Goal: Contribute content: Add original content to the website for others to see

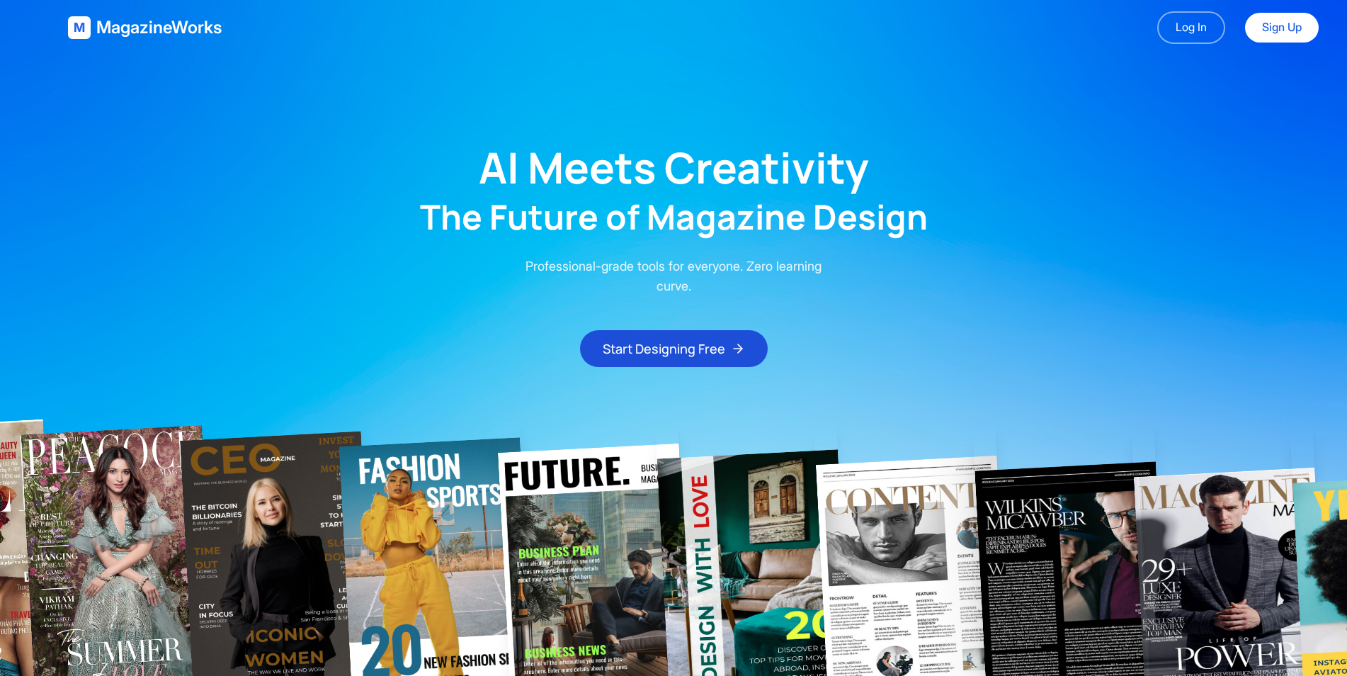
click at [1346, 61] on main "AI Meets Creativity The Future of Magazine Design Professional-grade tools for …" at bounding box center [673, 211] width 1347 height 312
click at [1189, 30] on link "Log In" at bounding box center [1191, 27] width 68 height 33
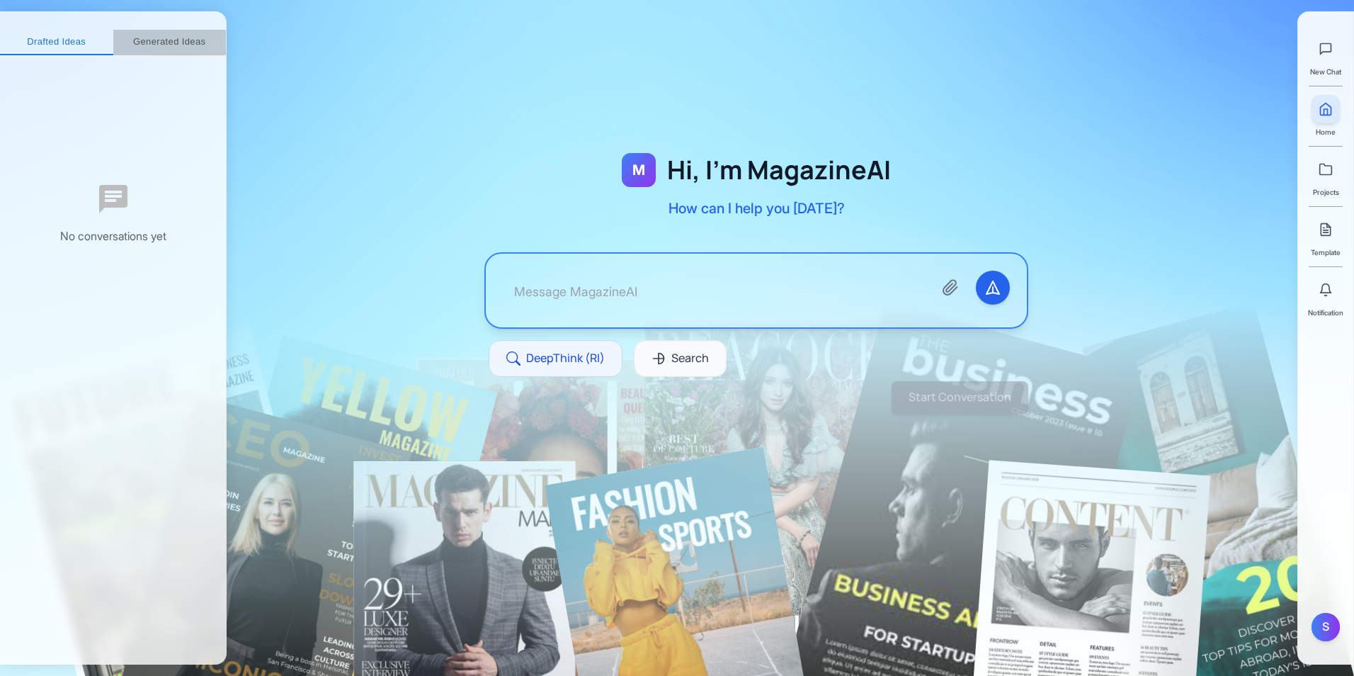
click at [181, 50] on button "Generated Ideas" at bounding box center [169, 42] width 113 height 25
click at [1333, 630] on div "S" at bounding box center [1326, 627] width 28 height 28
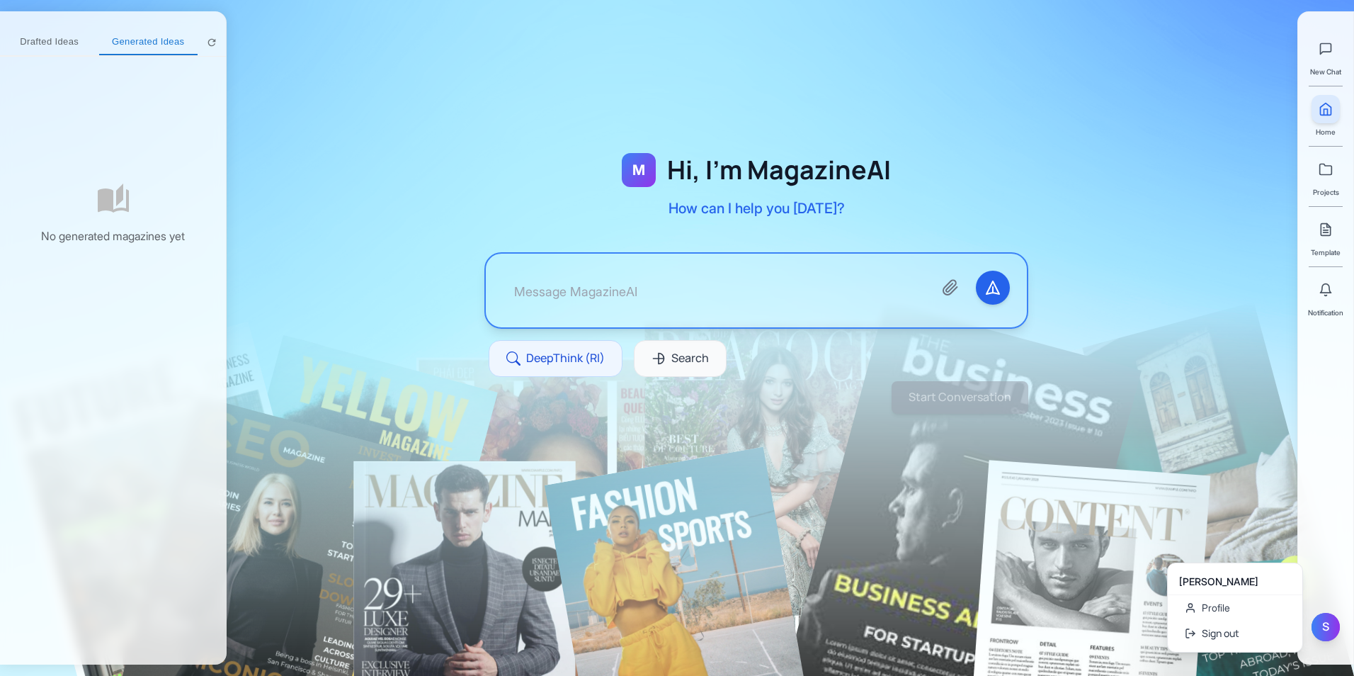
click at [1329, 630] on div "S" at bounding box center [1326, 627] width 28 height 28
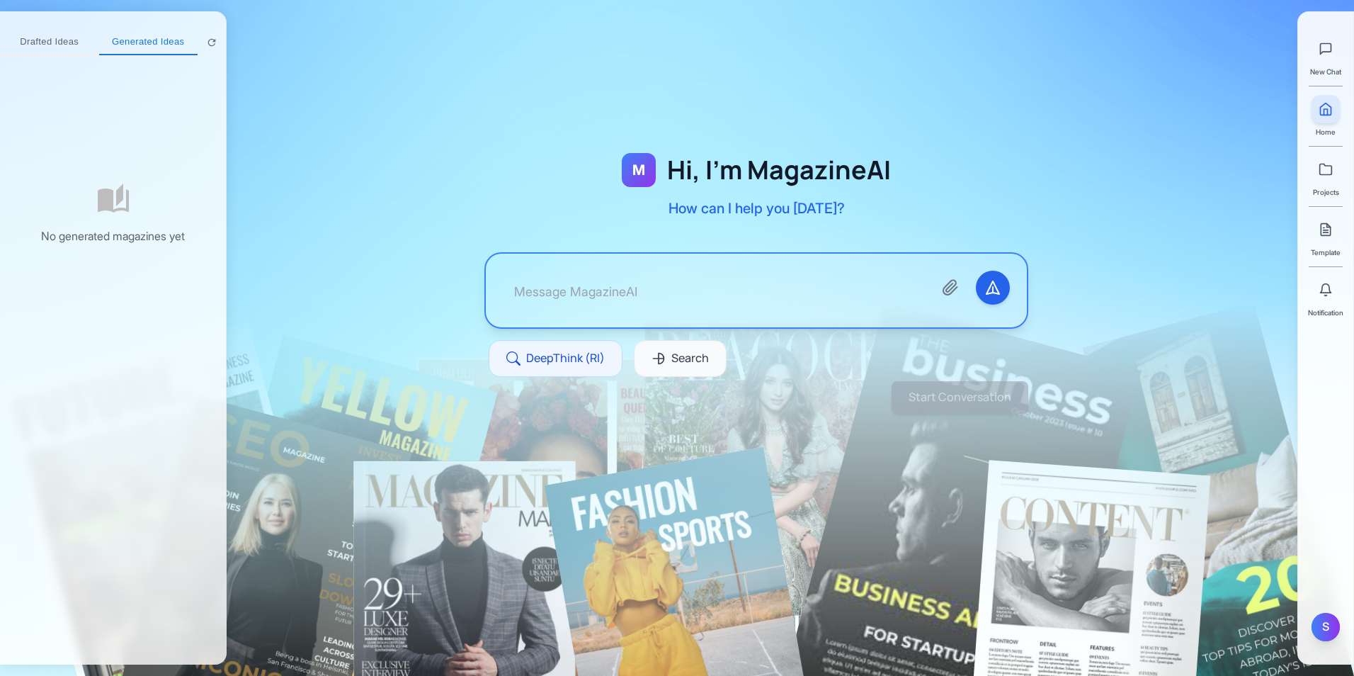
click at [1327, 628] on div "S" at bounding box center [1326, 627] width 28 height 28
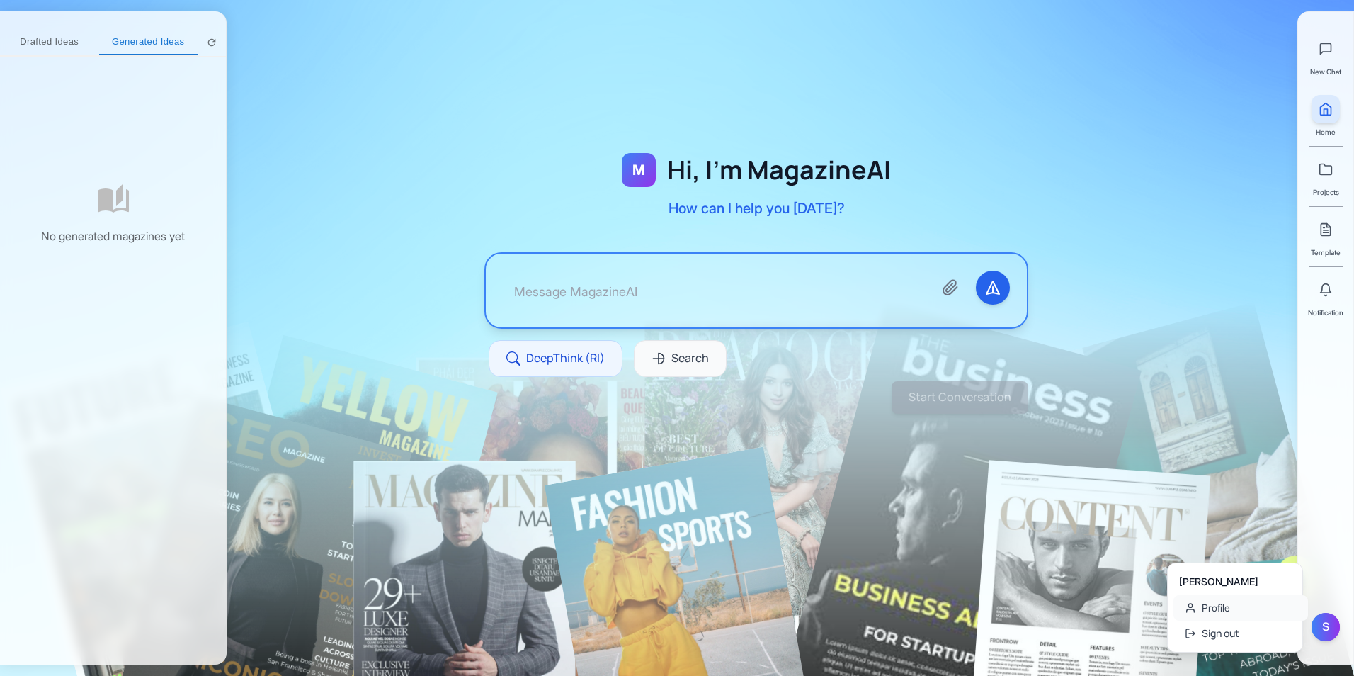
click at [1273, 604] on link "Profile" at bounding box center [1241, 607] width 135 height 25
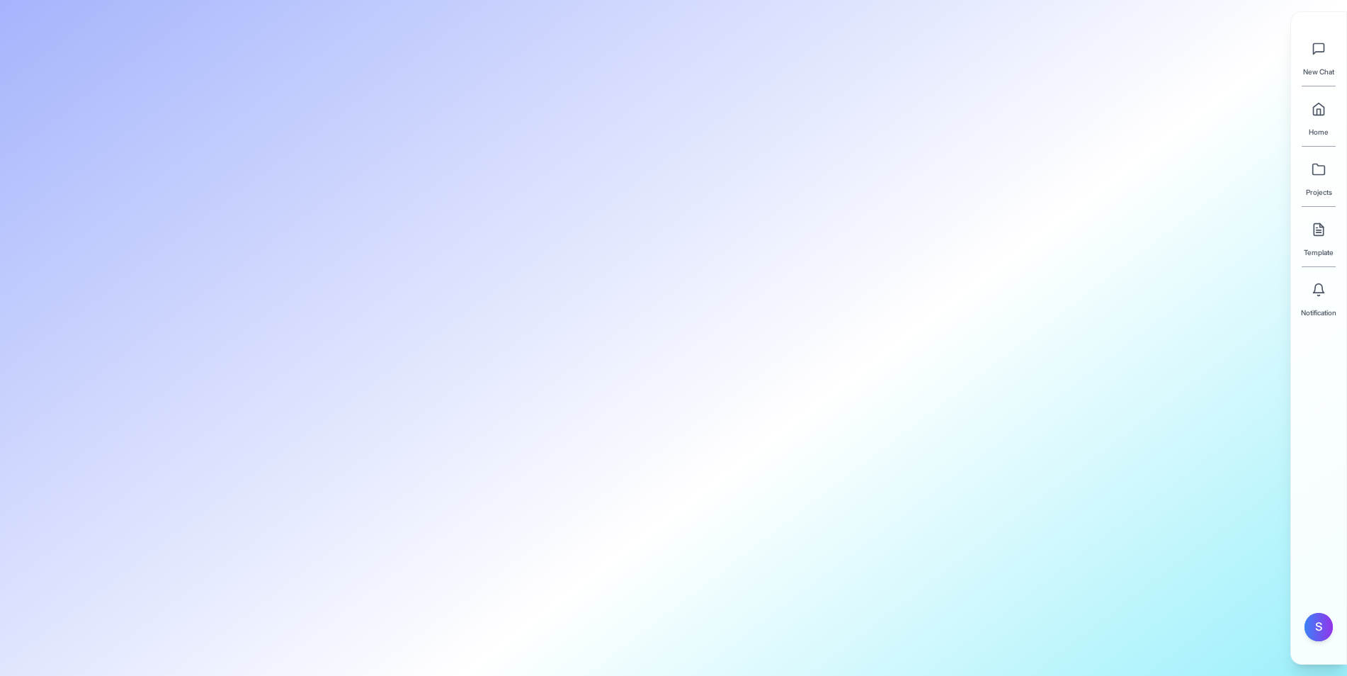
type input "Shakil"
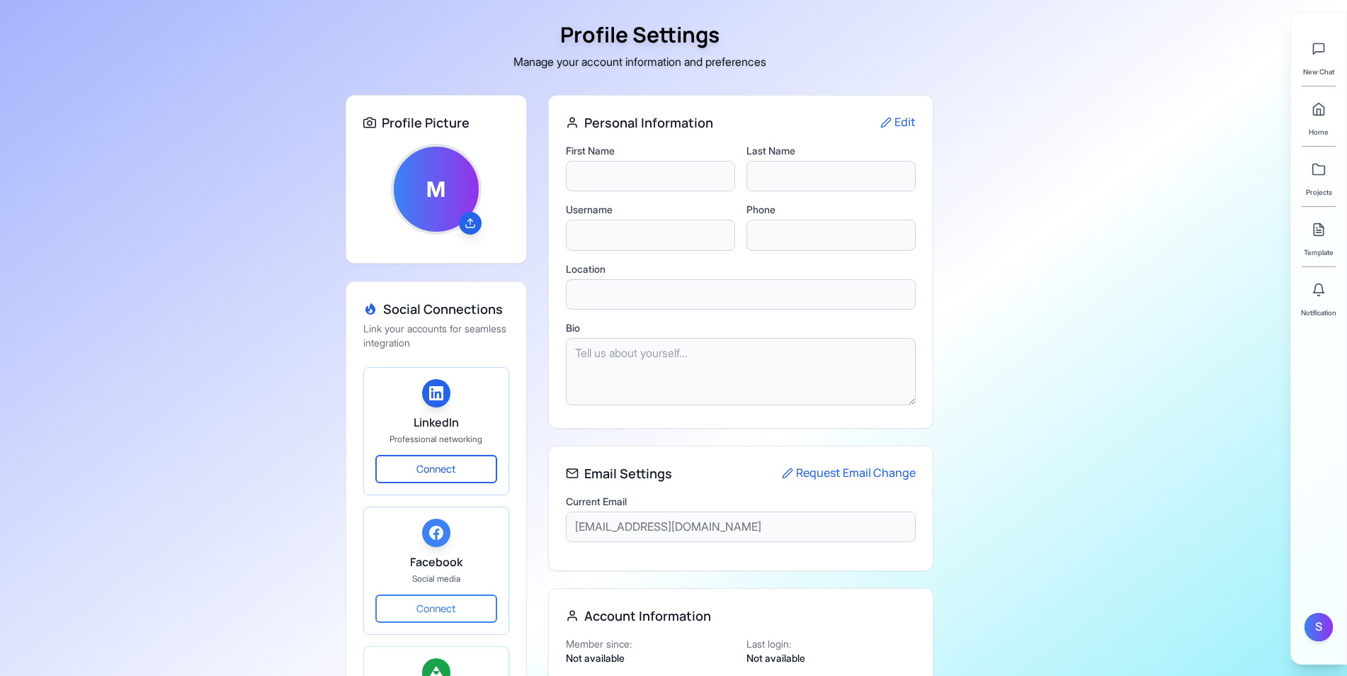
type input "Ahmed"
click at [1314, 627] on div "S" at bounding box center [1319, 627] width 28 height 28
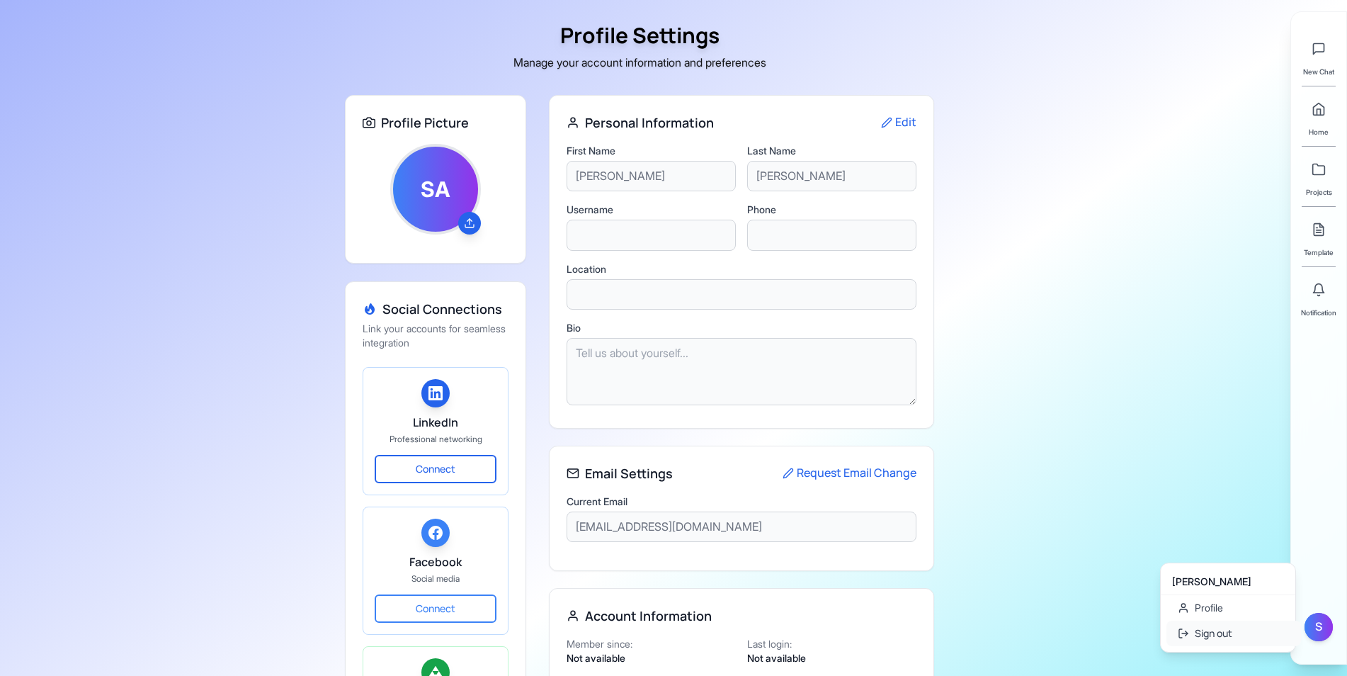
click at [1256, 635] on button "Sign out" at bounding box center [1233, 632] width 135 height 25
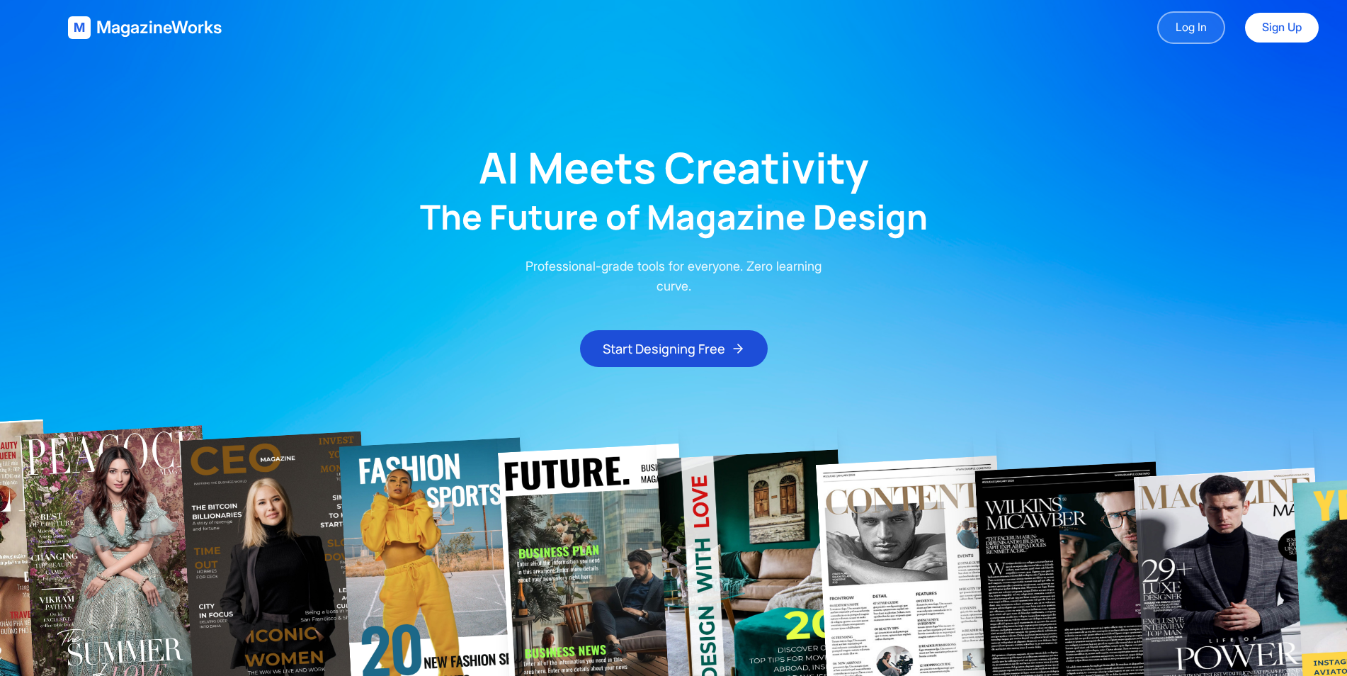
click at [1196, 35] on link "Log In" at bounding box center [1191, 27] width 68 height 33
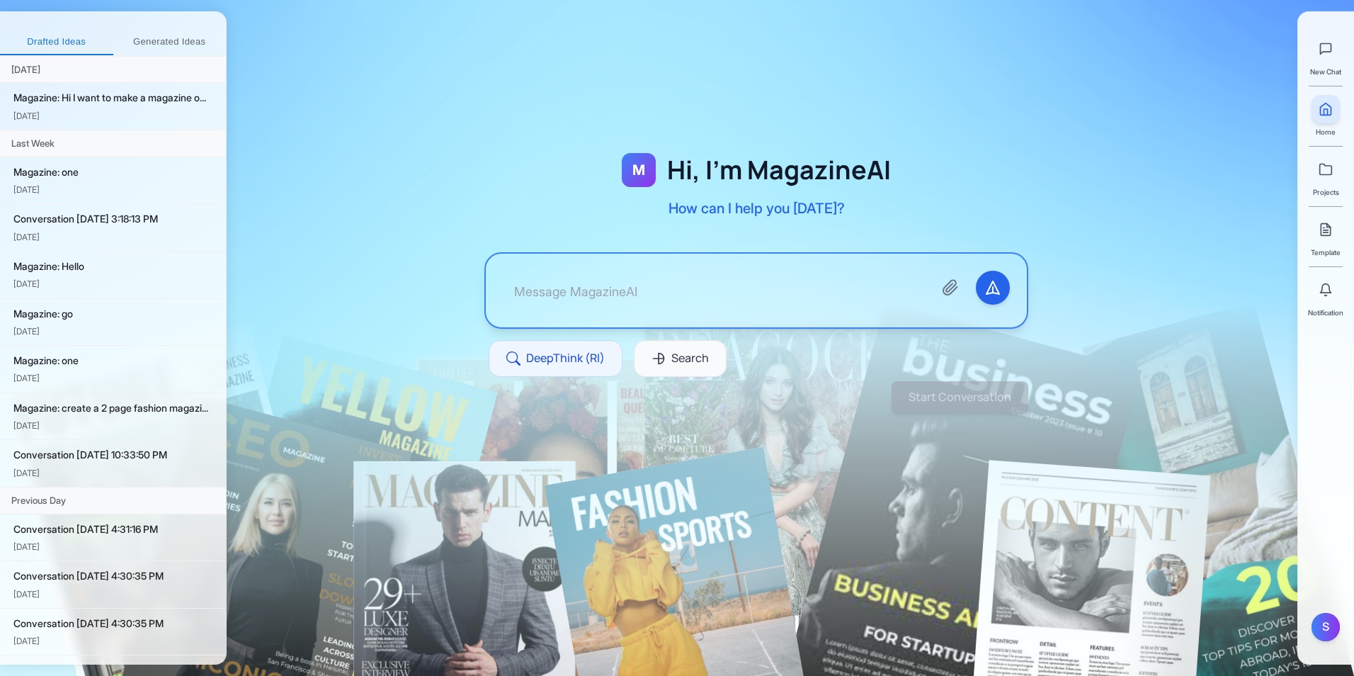
click at [791, 288] on textarea at bounding box center [712, 291] width 419 height 40
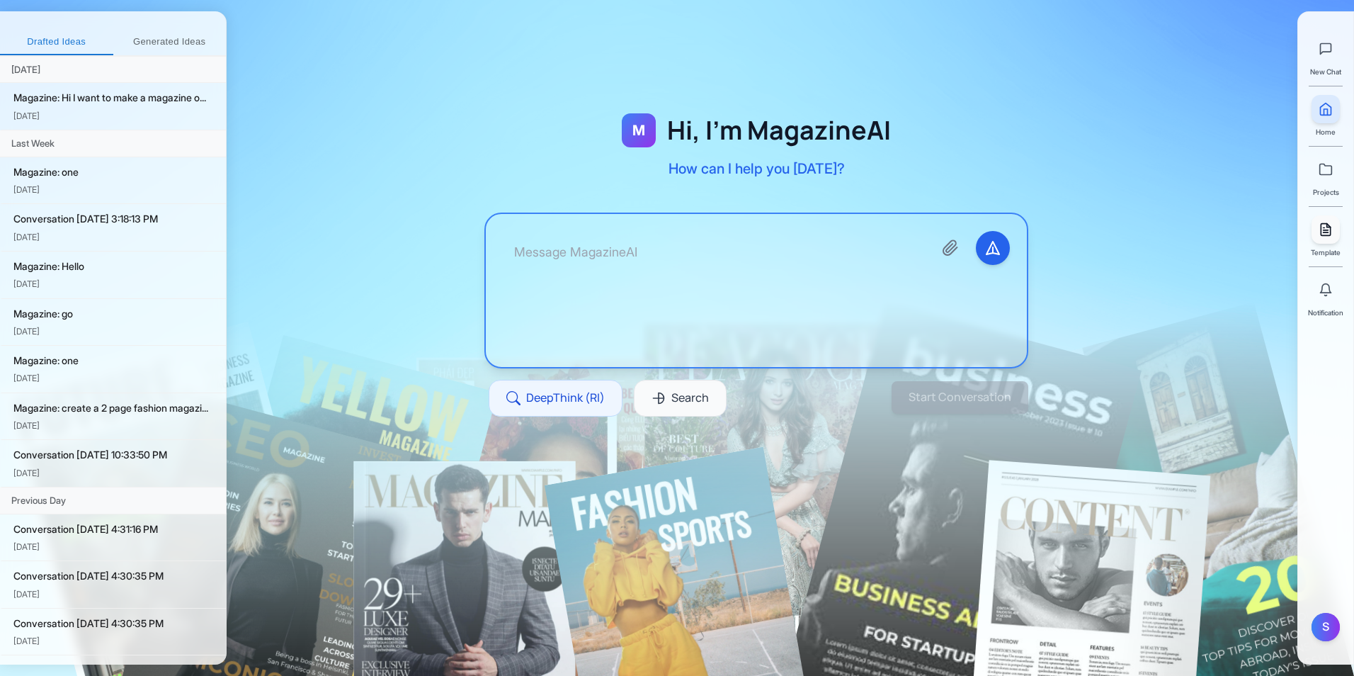
click at [1331, 234] on icon at bounding box center [1326, 229] width 14 height 14
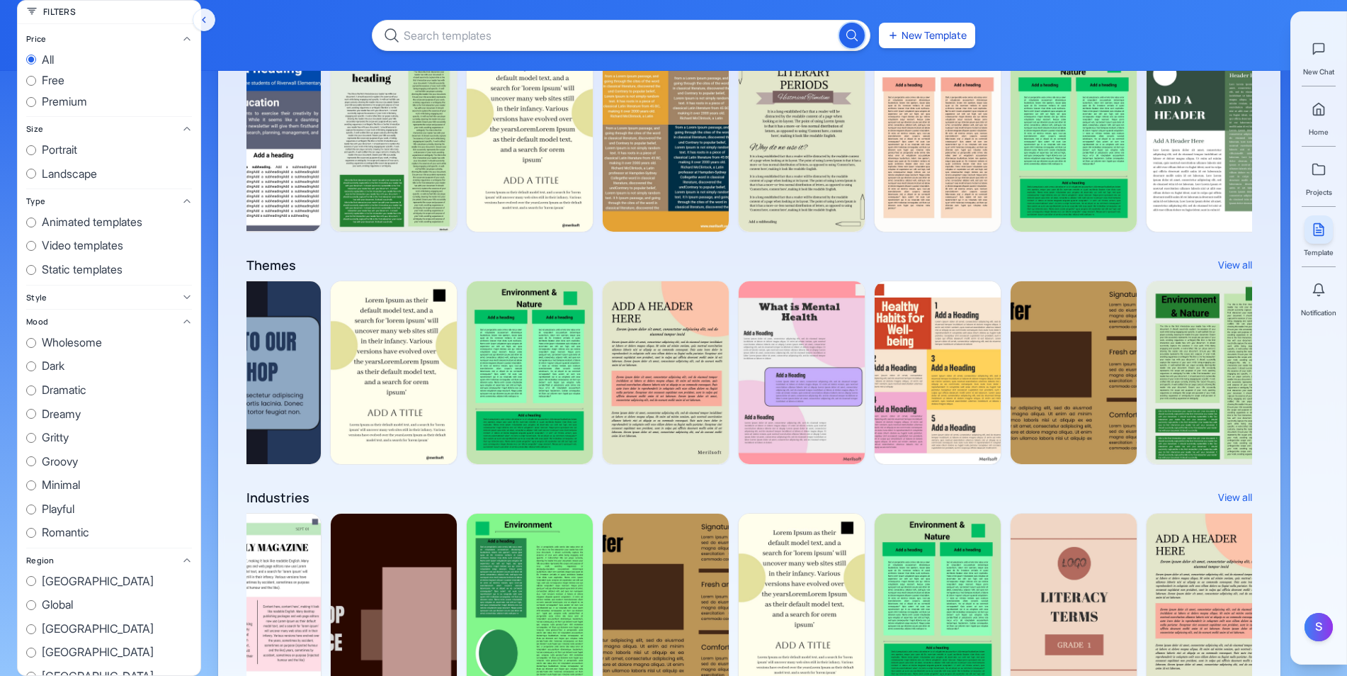
scroll to position [824, 0]
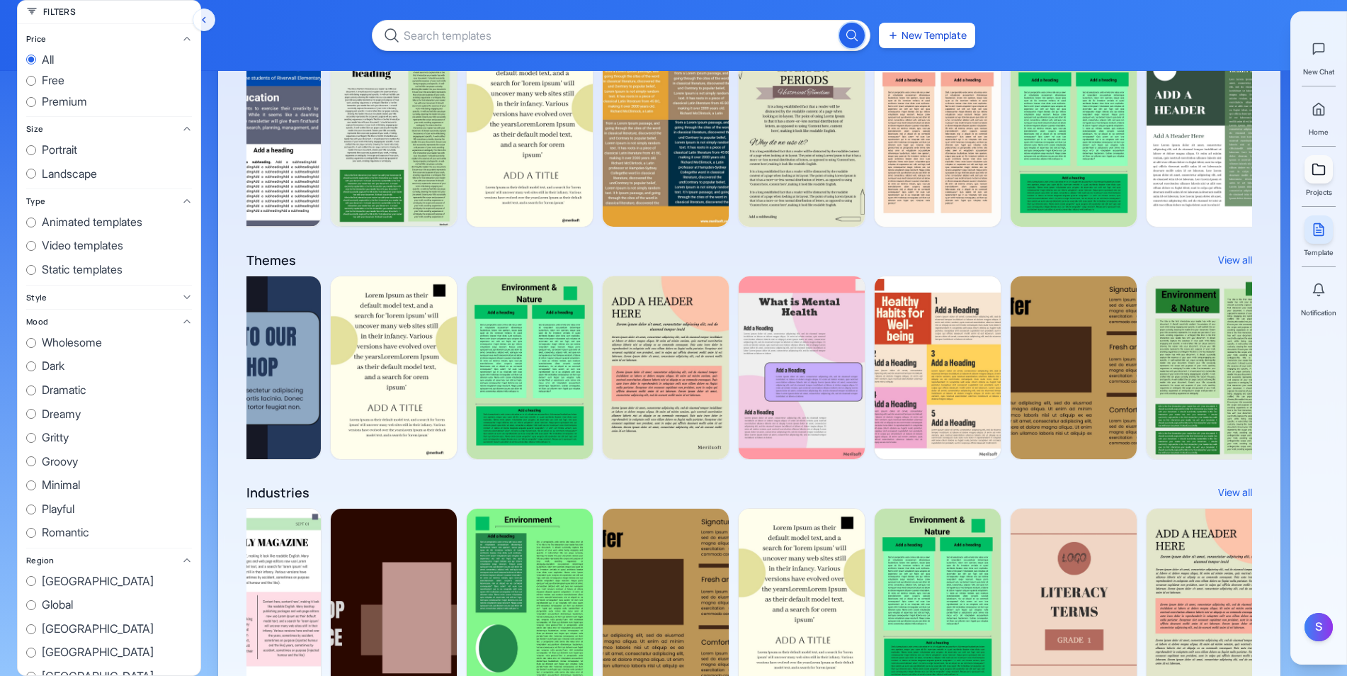
click at [1320, 175] on icon at bounding box center [1319, 169] width 12 height 11
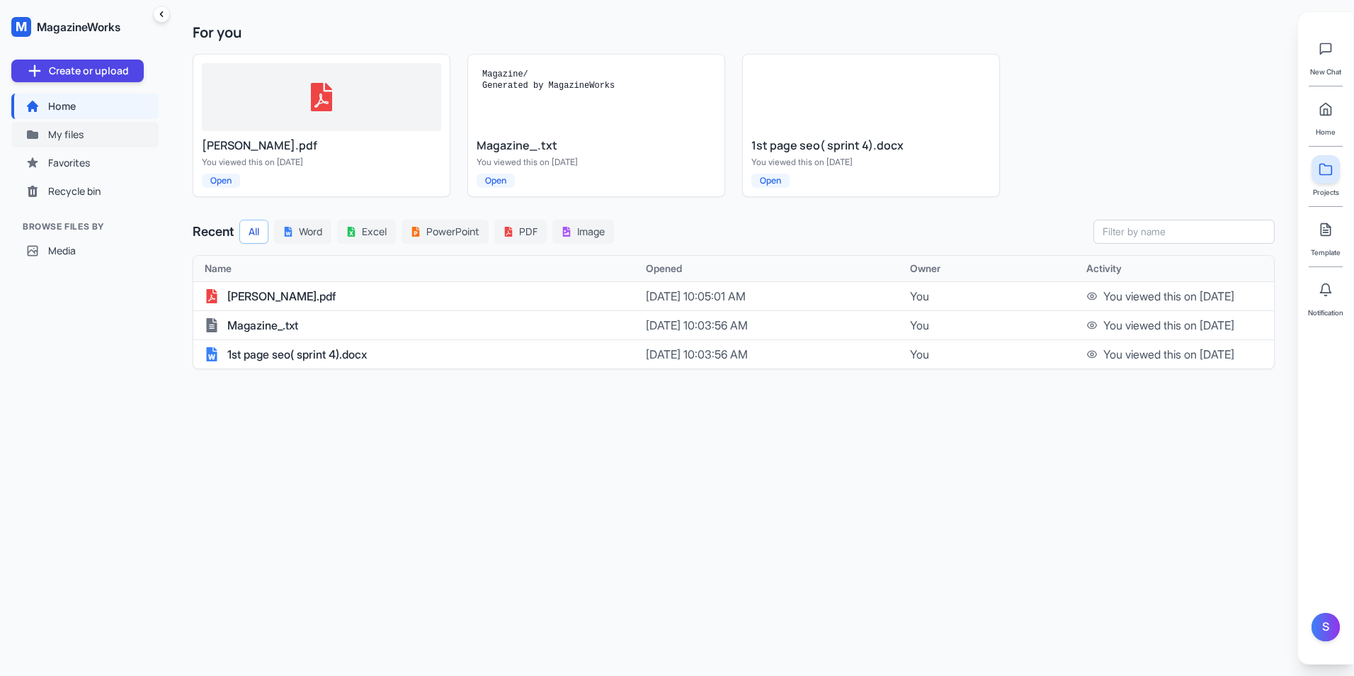
click at [91, 139] on button "My files" at bounding box center [84, 134] width 147 height 25
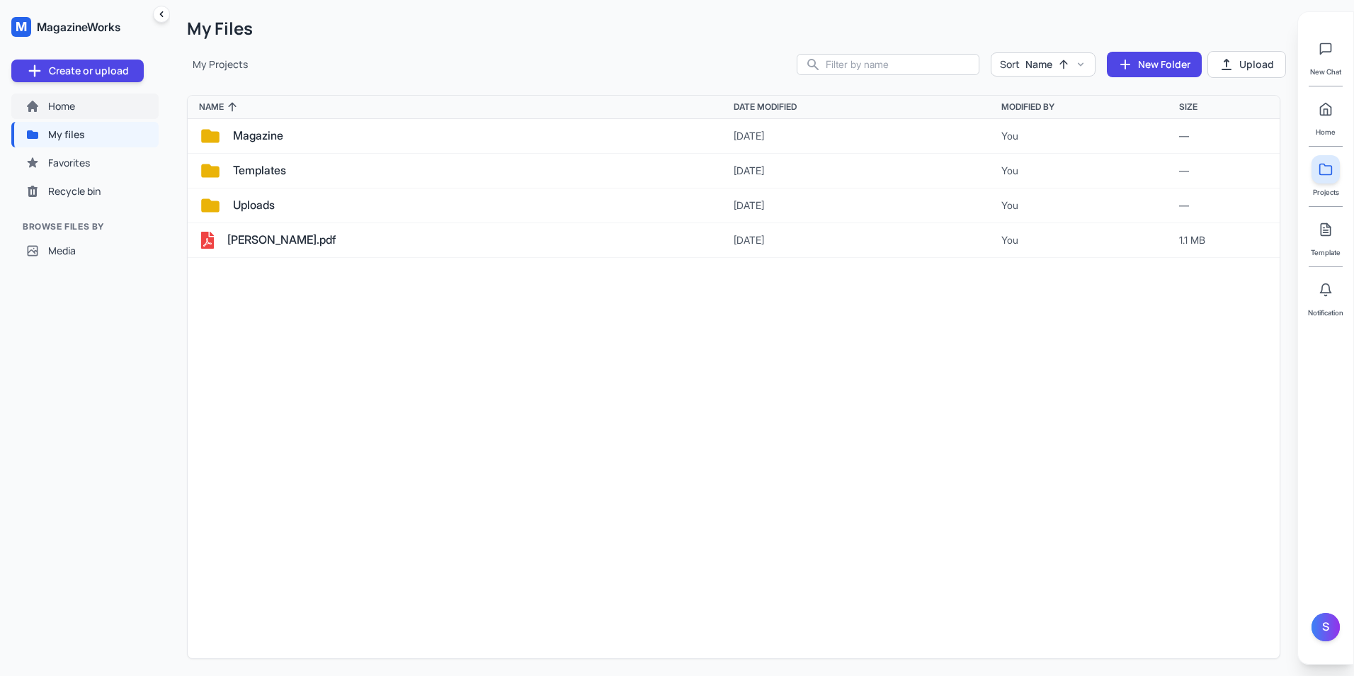
click at [87, 108] on button "Home" at bounding box center [84, 105] width 147 height 25
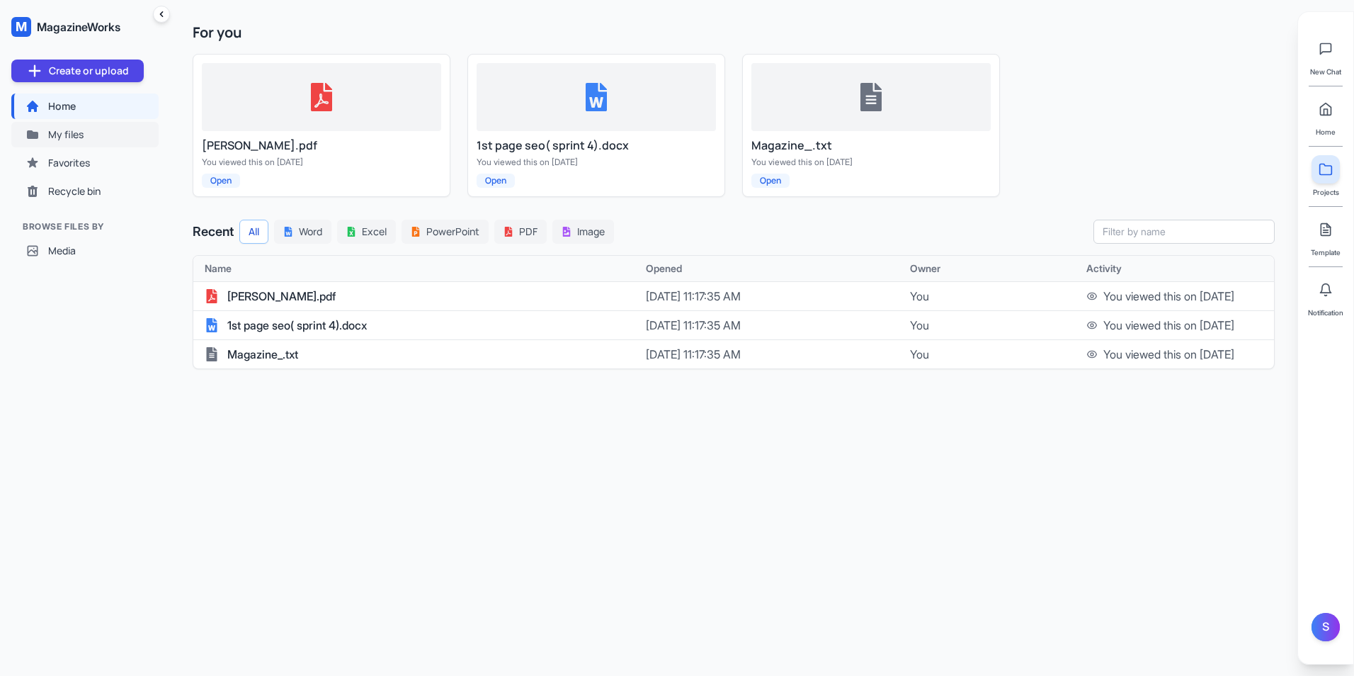
click at [89, 134] on button "My files" at bounding box center [84, 134] width 147 height 25
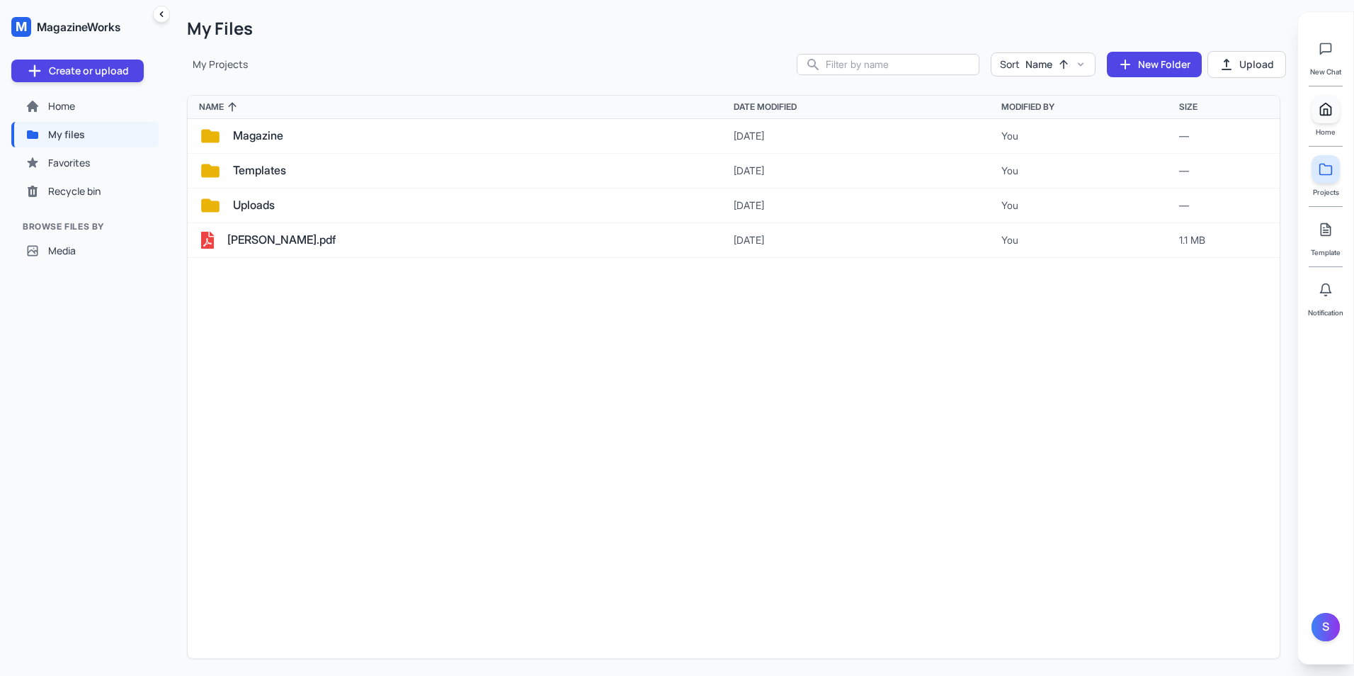
click at [1329, 108] on icon at bounding box center [1326, 109] width 14 height 14
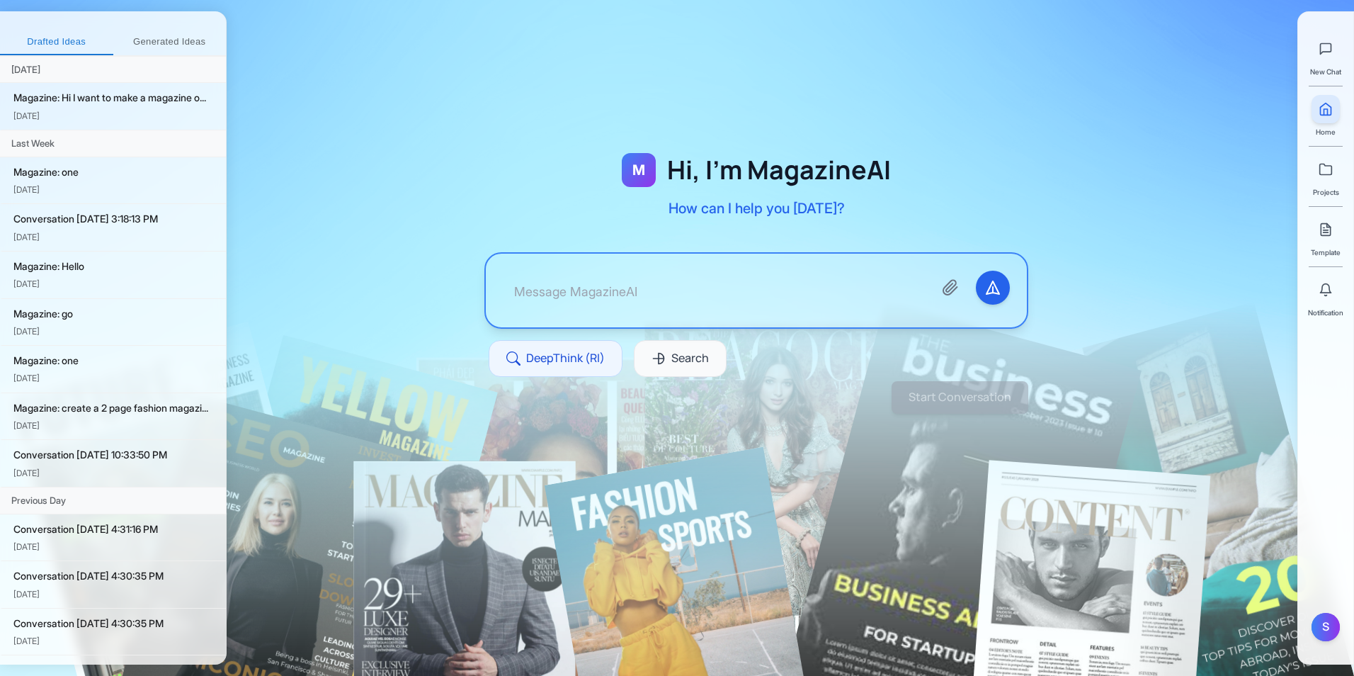
click at [178, 35] on button "Generated Ideas" at bounding box center [169, 42] width 113 height 25
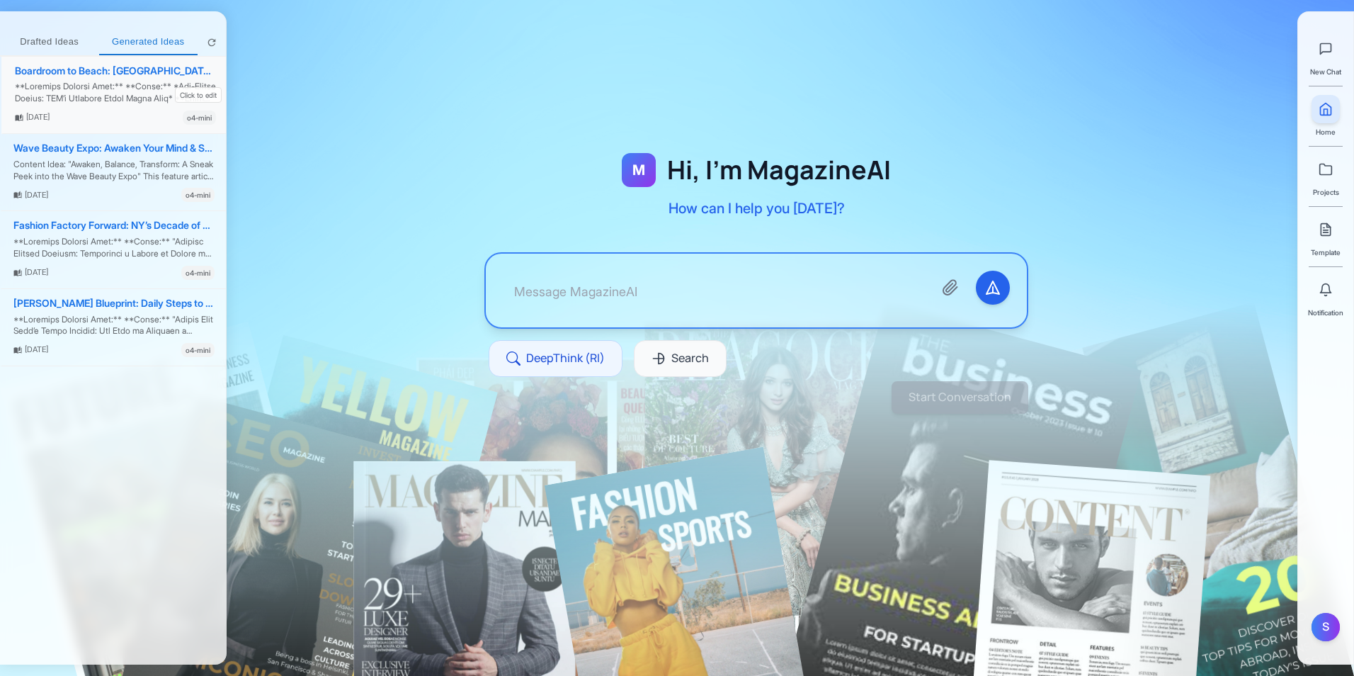
click at [127, 84] on div at bounding box center [115, 93] width 201 height 24
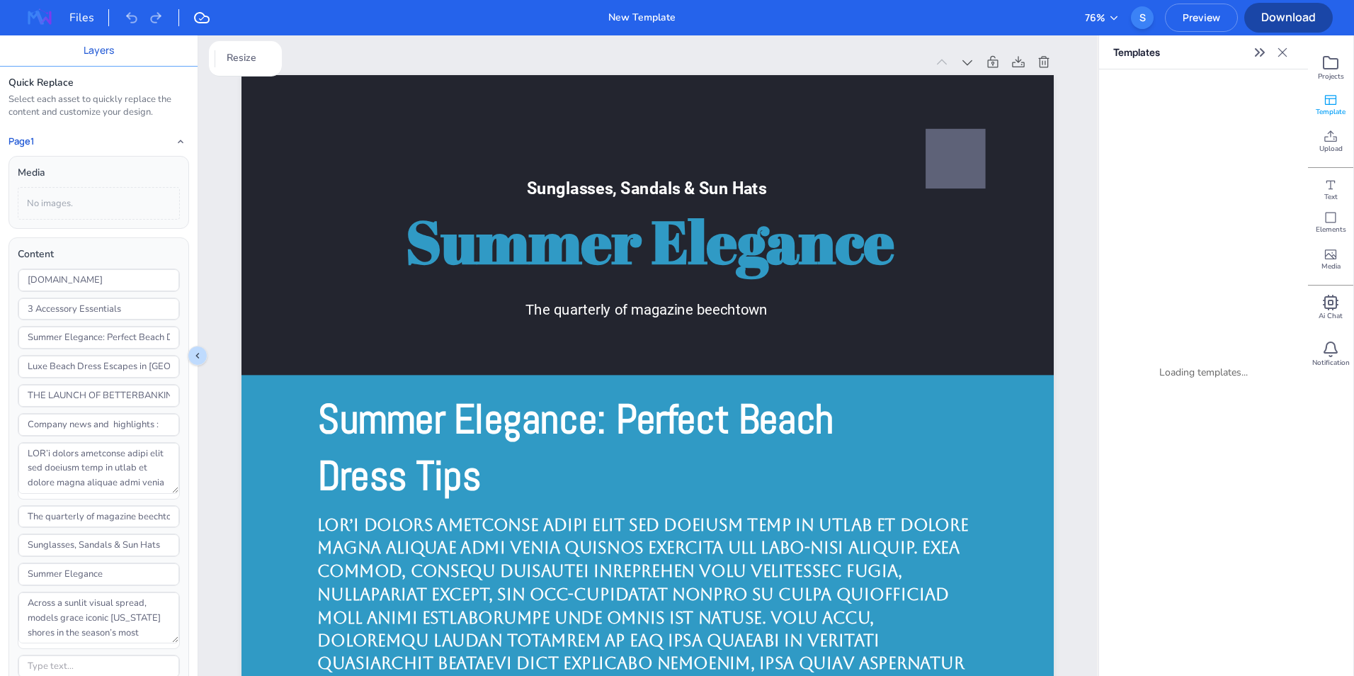
click at [1278, 50] on icon at bounding box center [1282, 52] width 14 height 14
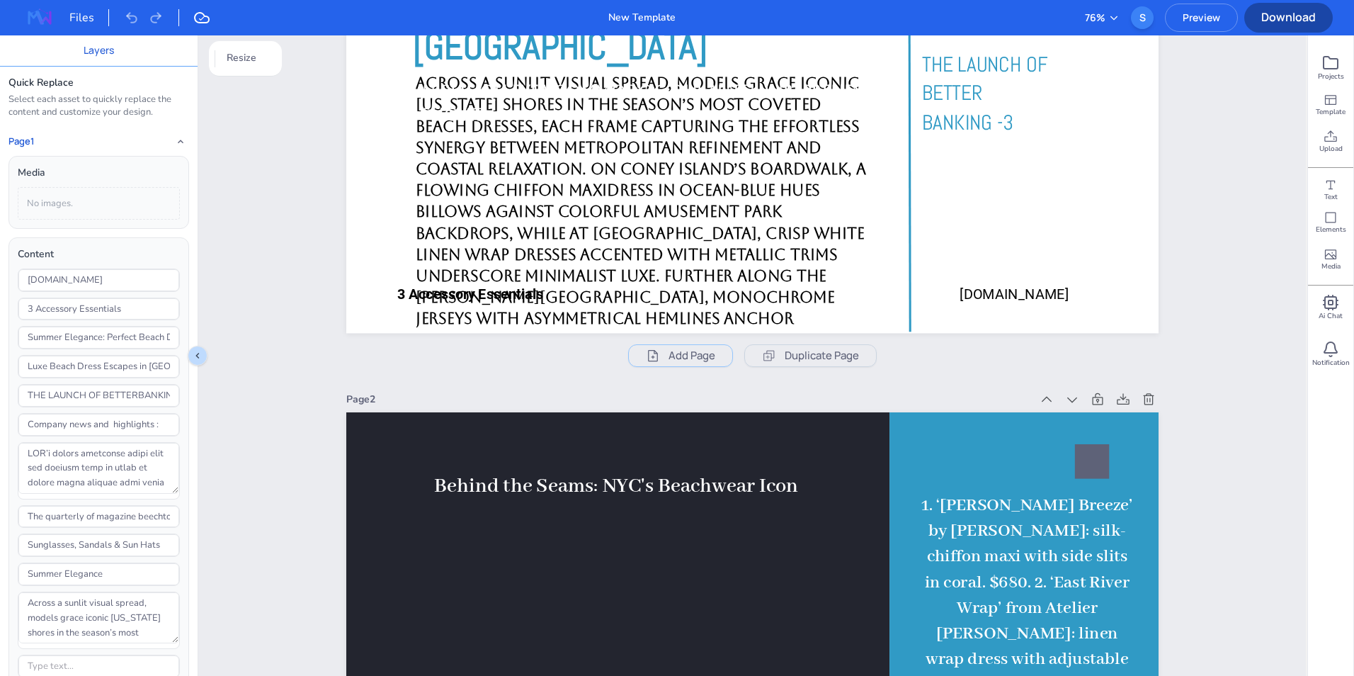
scroll to position [849, 0]
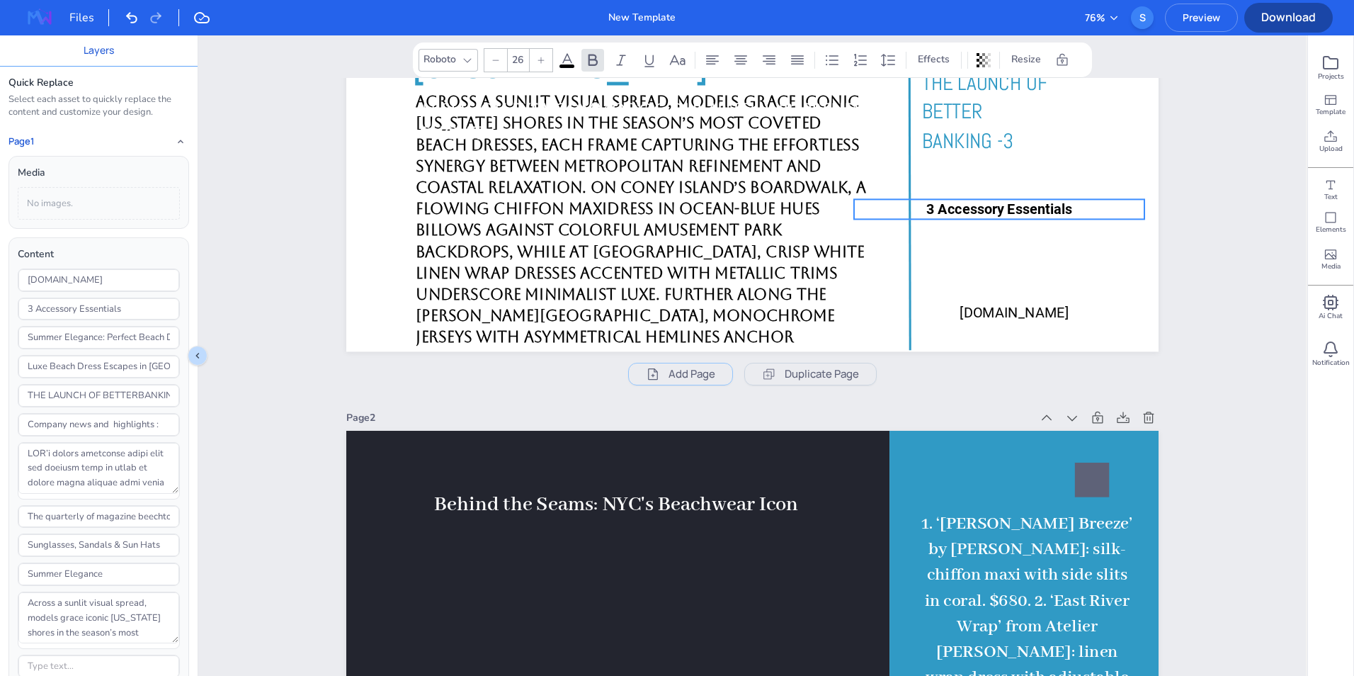
drag, startPoint x: 576, startPoint y: 314, endPoint x: 1106, endPoint y: 211, distance: 539.0
click at [1106, 211] on p "3 Accessory Essentials" at bounding box center [998, 209] width 290 height 20
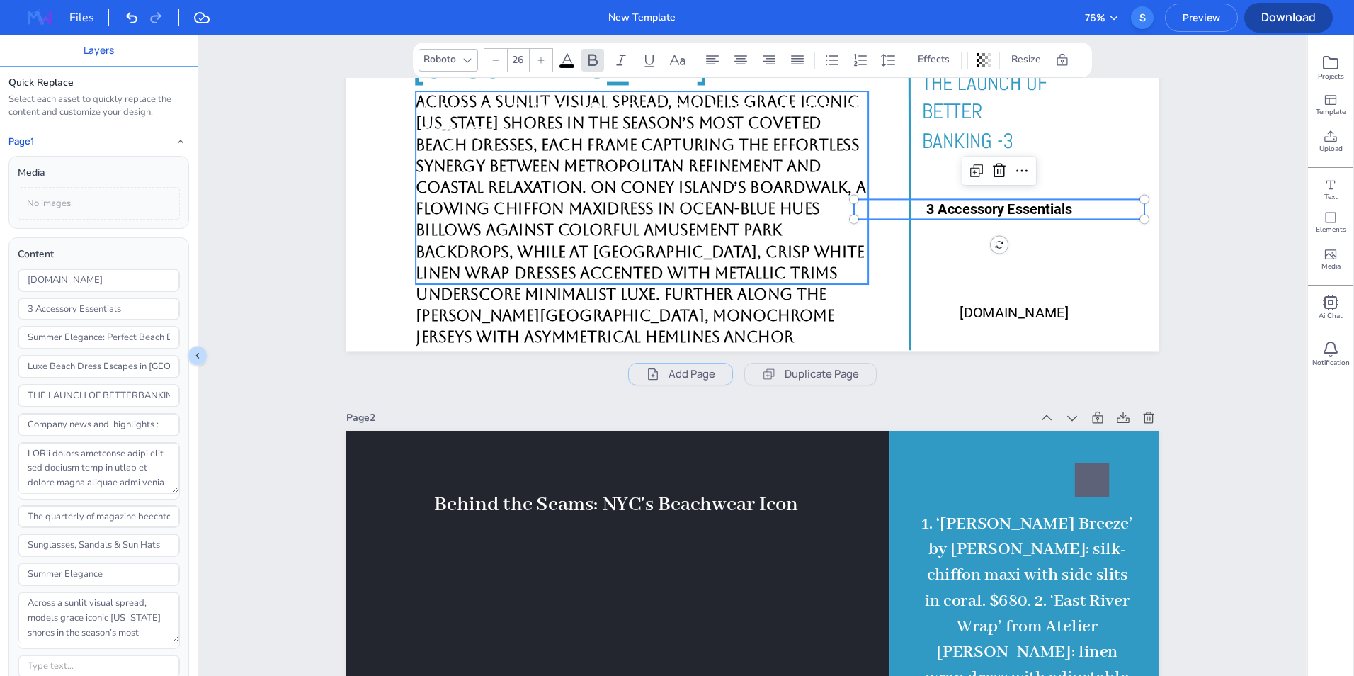
type input "28.2"
click at [802, 266] on span "Across a sunlit visual spread, models grace iconic New York shores in the seaso…" at bounding box center [642, 305] width 453 height 424
click at [797, 317] on span "Across a sunlit visual spread, models grace iconic New York shores in the seaso…" at bounding box center [642, 305] width 453 height 424
click at [775, 276] on span "Across a sunlit visual spread, models grace iconic New York shores in the seaso…" at bounding box center [642, 305] width 453 height 424
click at [783, 260] on span "Across a sunlit visual spread, models grace iconic New York shores in the seaso…" at bounding box center [642, 305] width 453 height 424
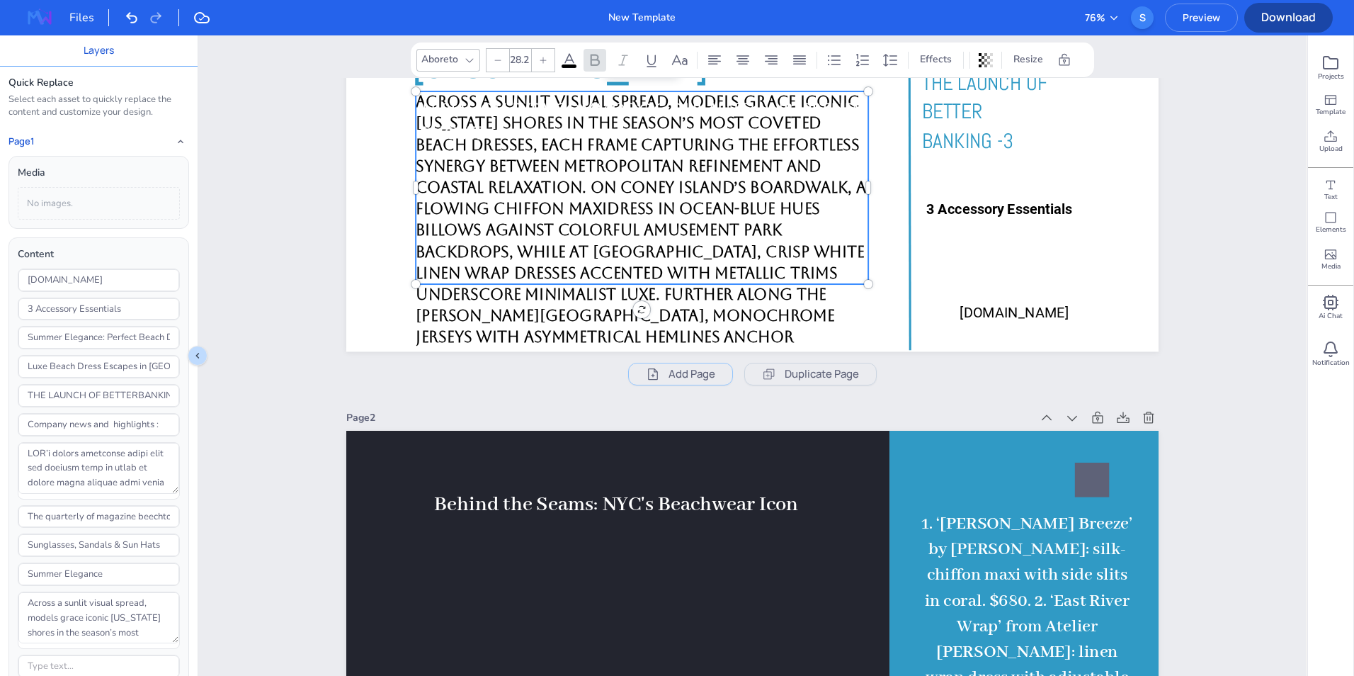
click at [783, 260] on span "Across a sunlit visual spread, models grace iconic New York shores in the seaso…" at bounding box center [642, 305] width 453 height 424
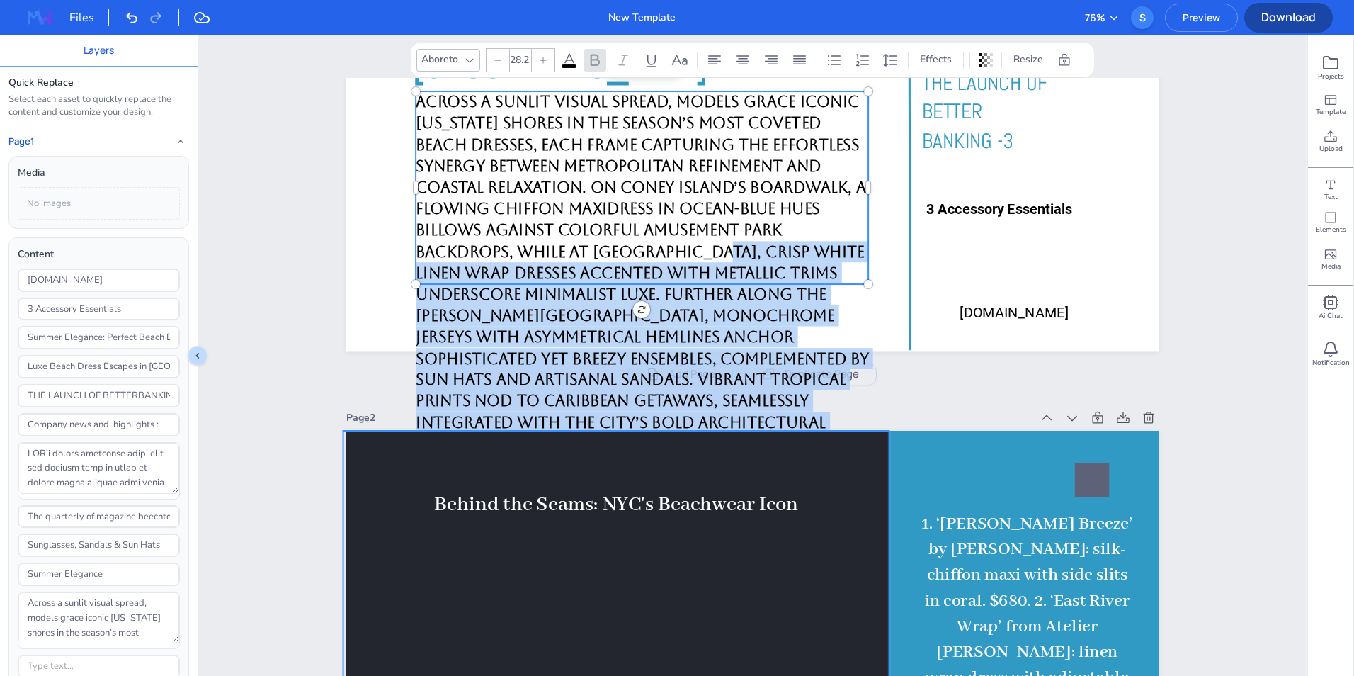
drag, startPoint x: 740, startPoint y: 247, endPoint x: 802, endPoint y: 433, distance: 195.7
type textarea "Across a sunlit visual spread, models grace iconic New York shores in the seaso…"
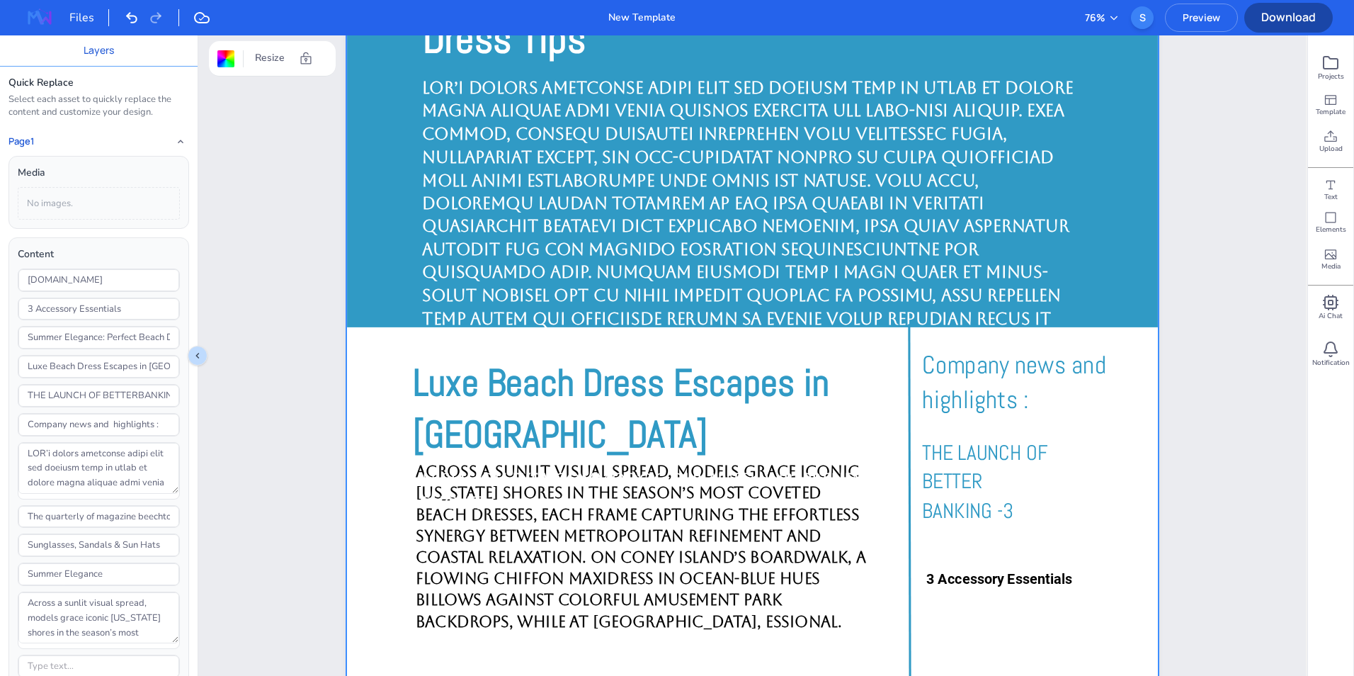
scroll to position [0, 0]
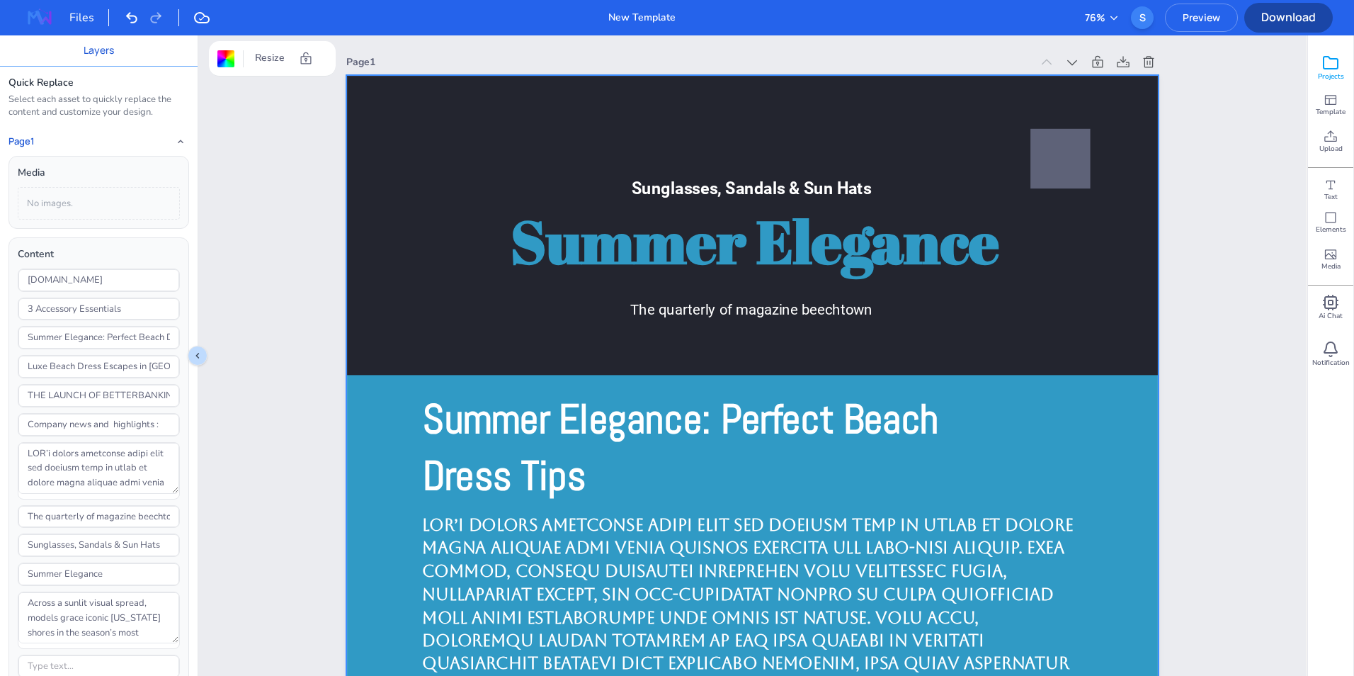
click at [1337, 64] on icon at bounding box center [1331, 63] width 14 height 12
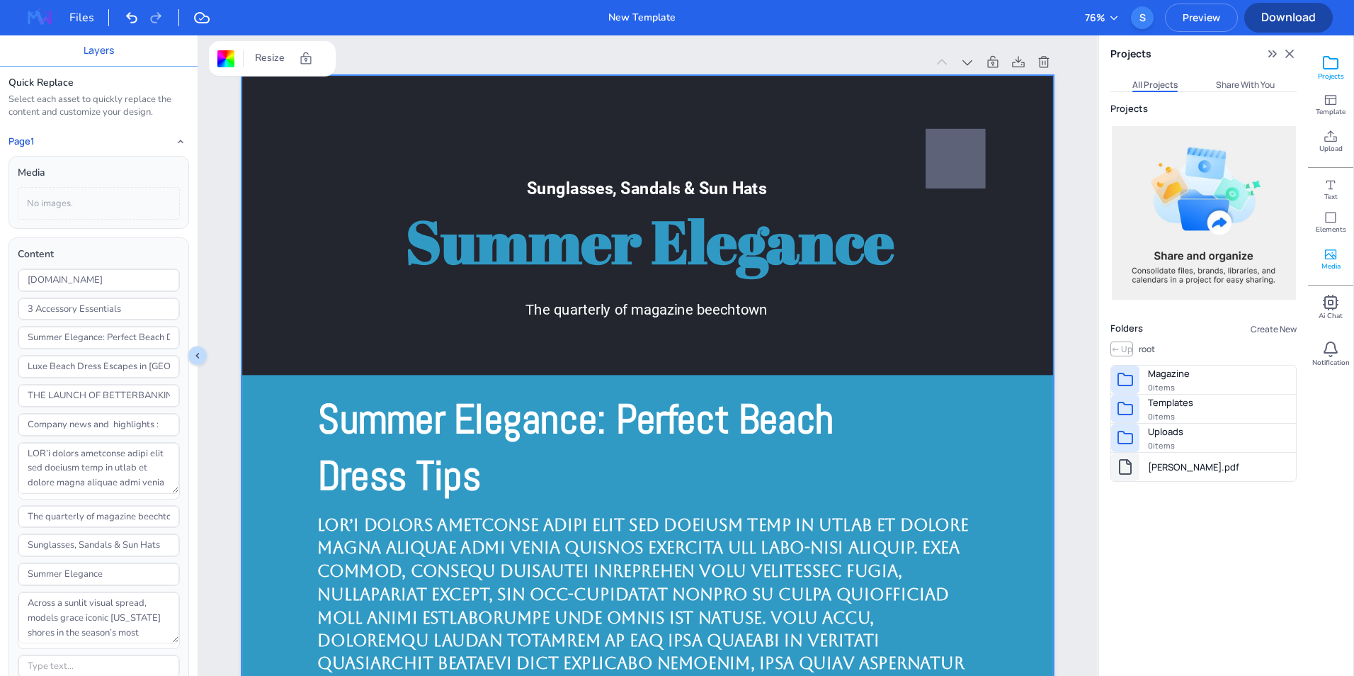
click at [1343, 258] on div "Media" at bounding box center [1330, 259] width 45 height 37
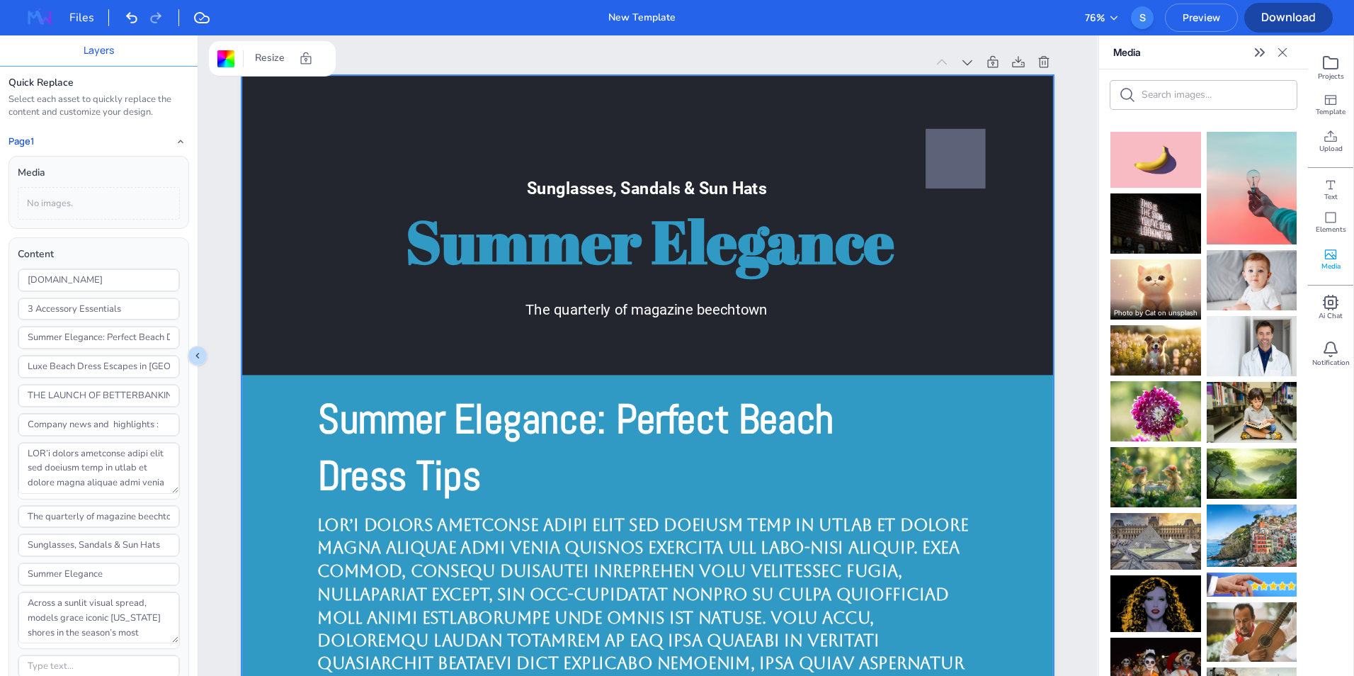
click at [1153, 270] on img at bounding box center [1155, 289] width 91 height 60
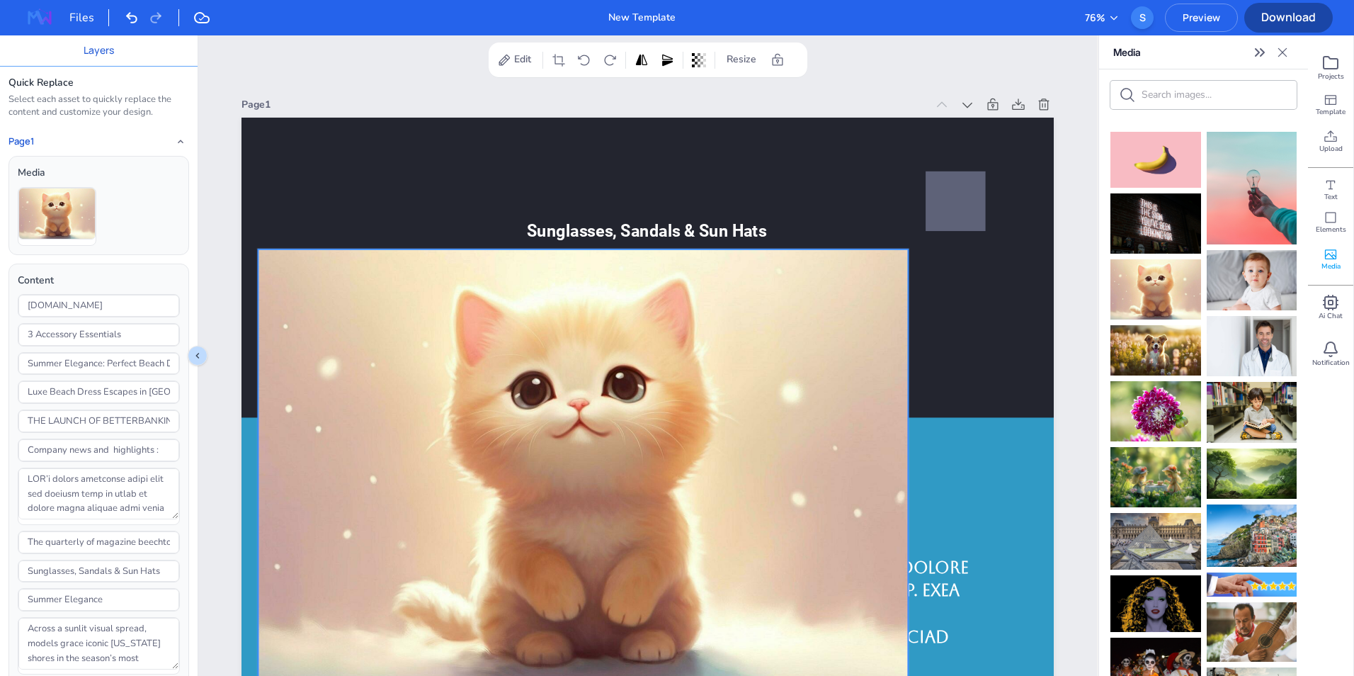
drag, startPoint x: 719, startPoint y: 550, endPoint x: 654, endPoint y: 293, distance: 265.0
click at [654, 293] on div at bounding box center [583, 465] width 650 height 433
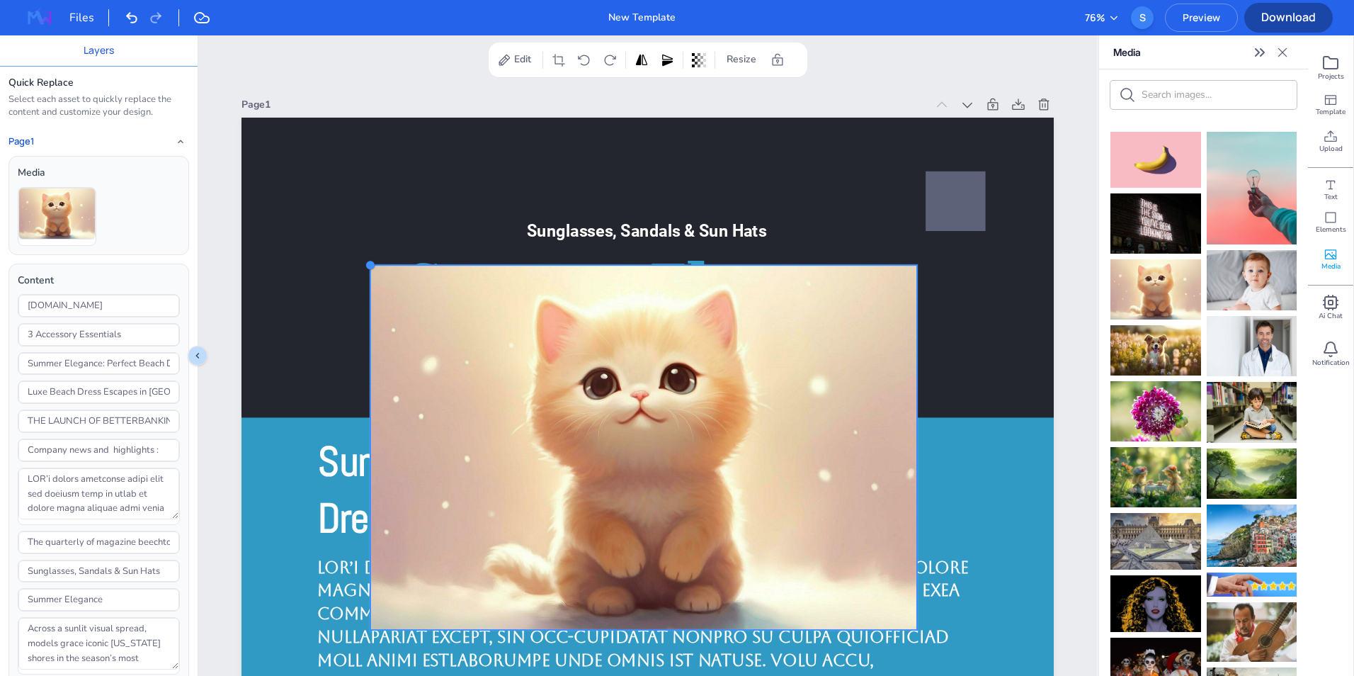
drag, startPoint x: 266, startPoint y: 195, endPoint x: 501, endPoint y: 356, distance: 285.2
click at [376, 271] on div at bounding box center [370, 264] width 11 height 11
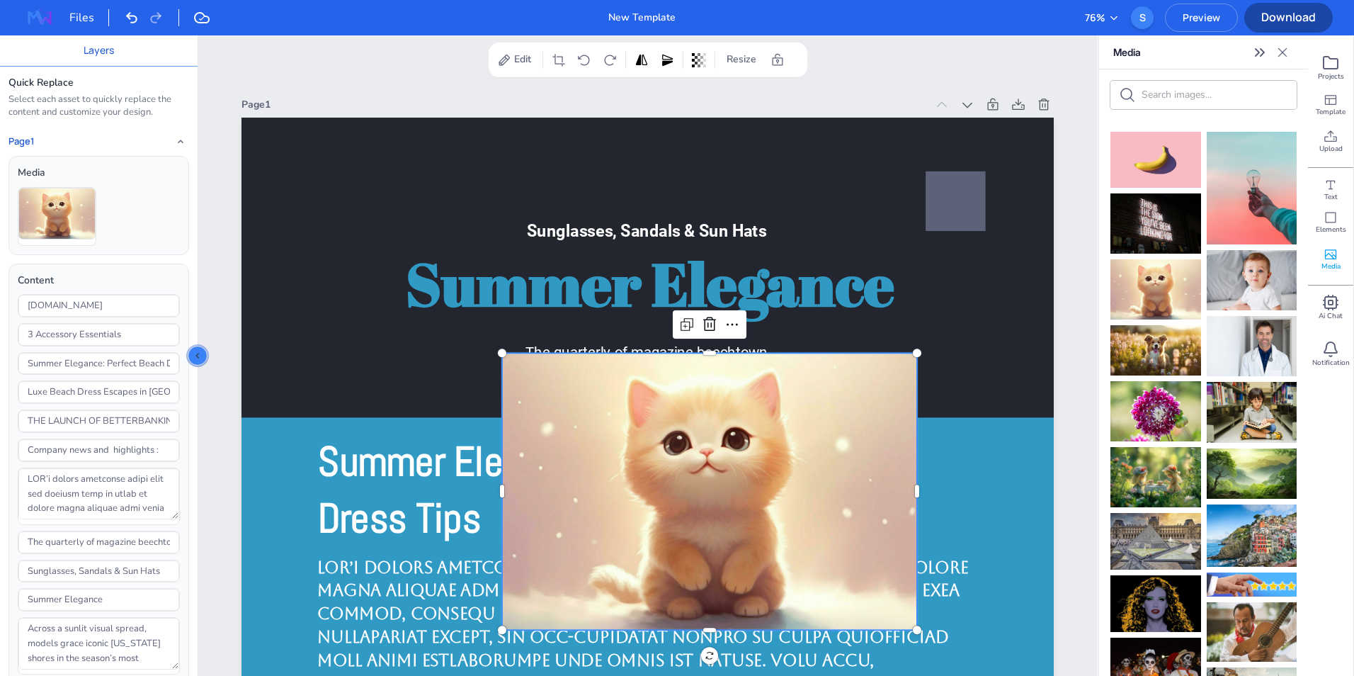
click at [195, 356] on icon "Collapse sidebar" at bounding box center [197, 355] width 11 height 11
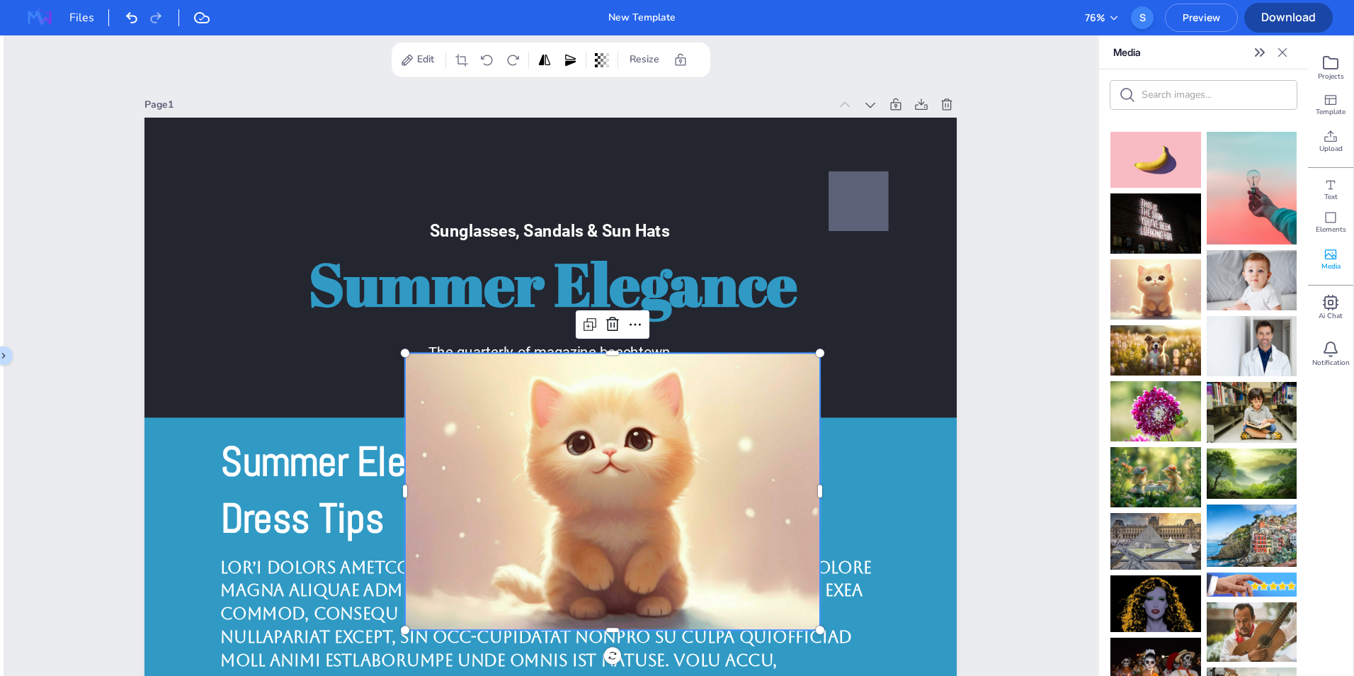
click at [1287, 53] on icon "Close" at bounding box center [1282, 52] width 14 height 14
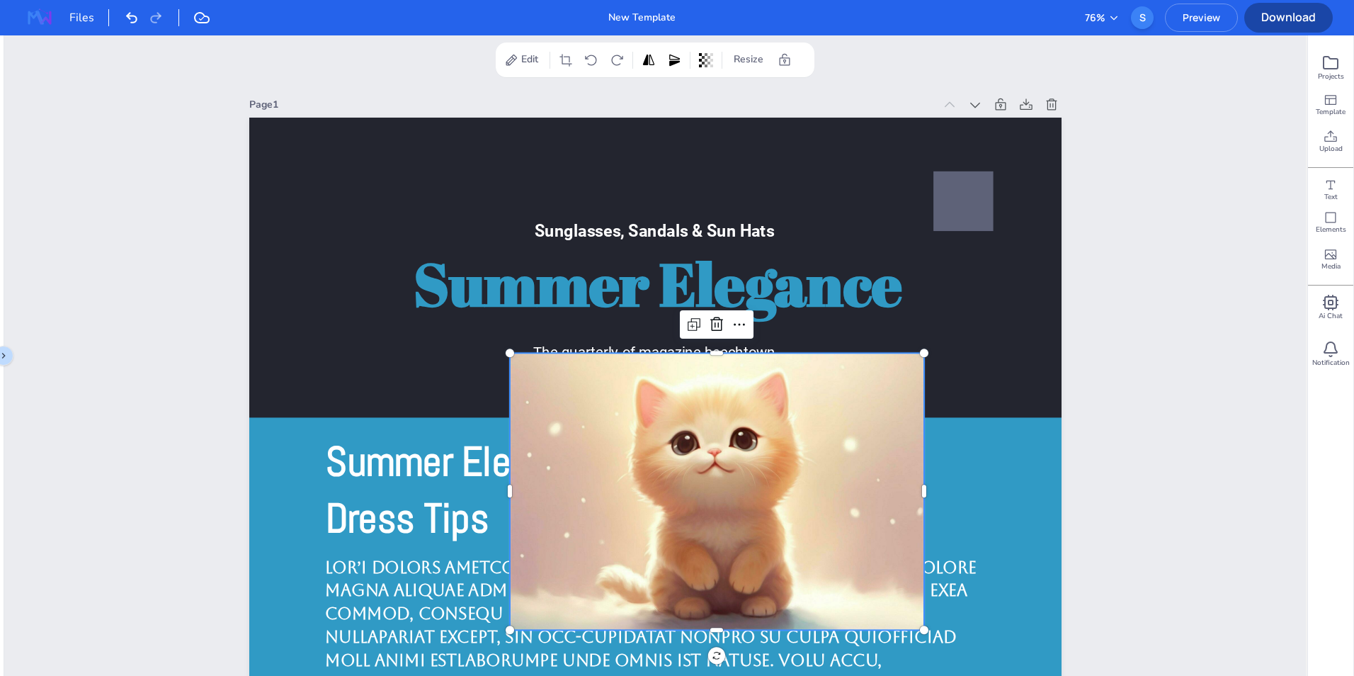
click at [1206, 16] on span "Preview" at bounding box center [1202, 17] width 72 height 13
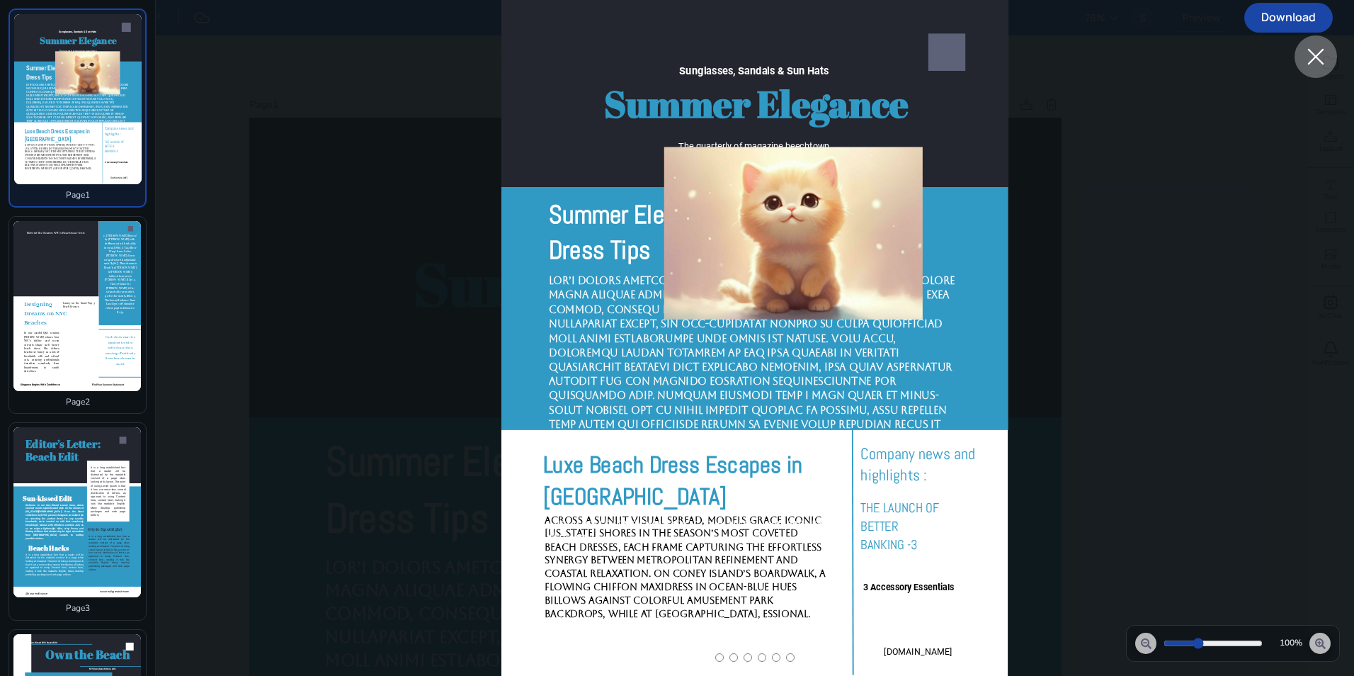
click at [1324, 62] on icon at bounding box center [1315, 56] width 25 height 25
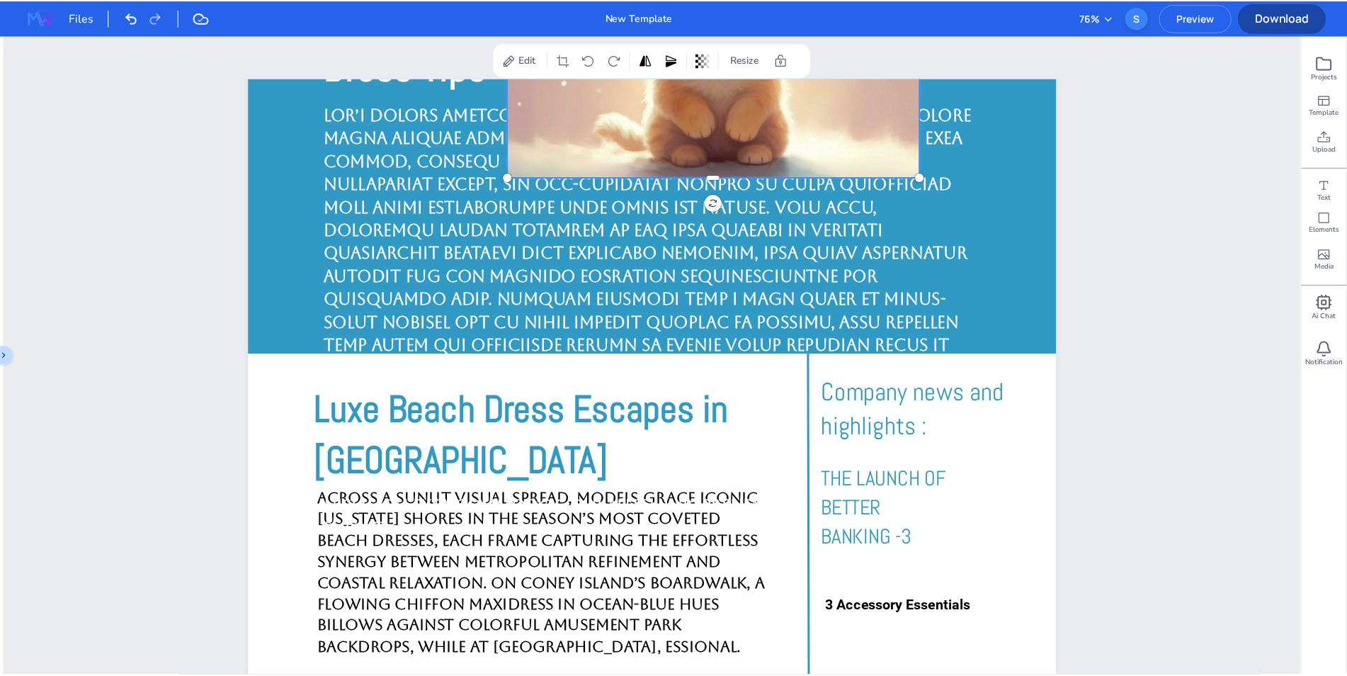
scroll to position [470, 0]
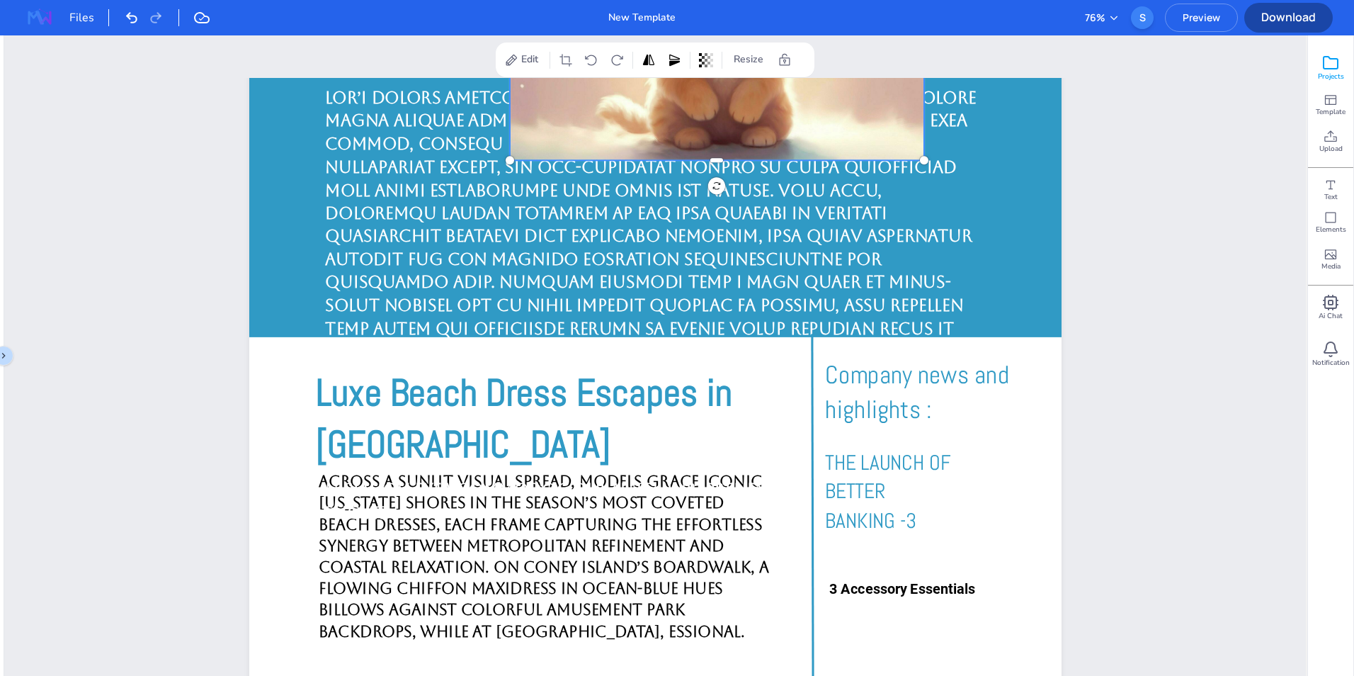
click at [1333, 70] on icon at bounding box center [1330, 63] width 17 height 17
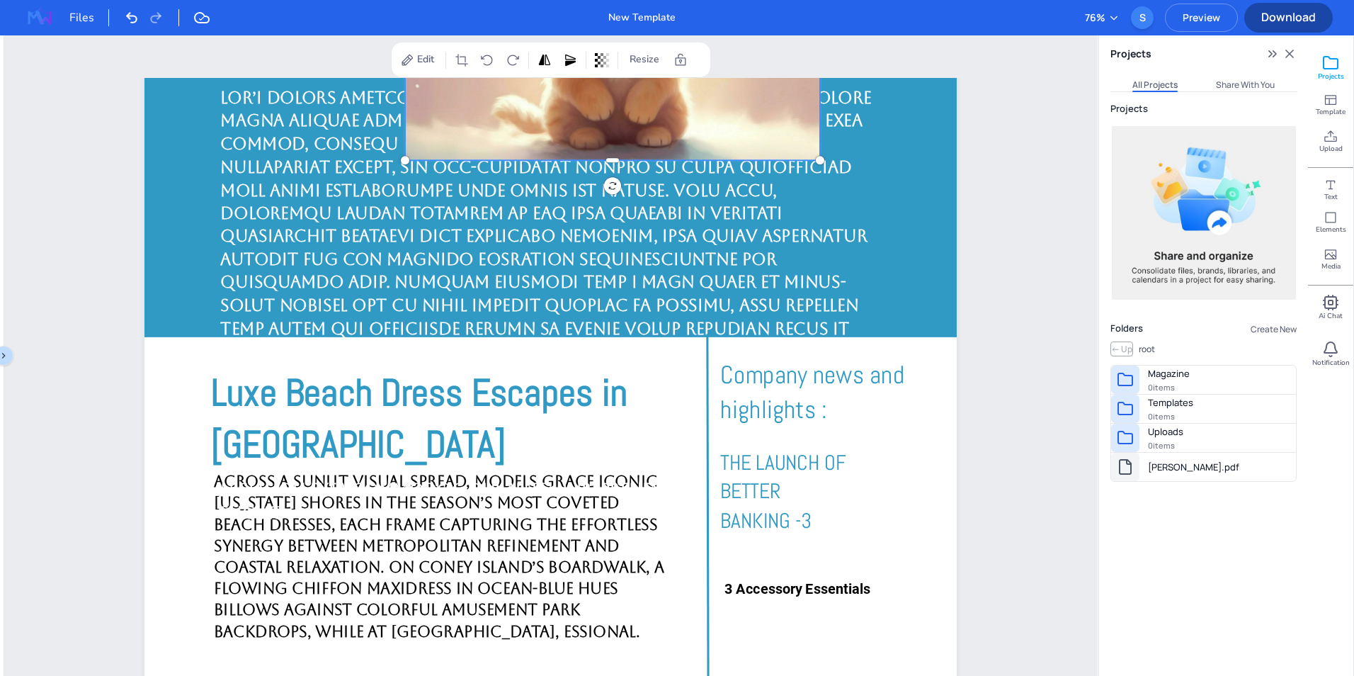
click at [93, 18] on div "Files" at bounding box center [89, 17] width 40 height 17
click at [83, 18] on div "Files" at bounding box center [89, 17] width 40 height 17
click at [38, 16] on img at bounding box center [39, 17] width 45 height 23
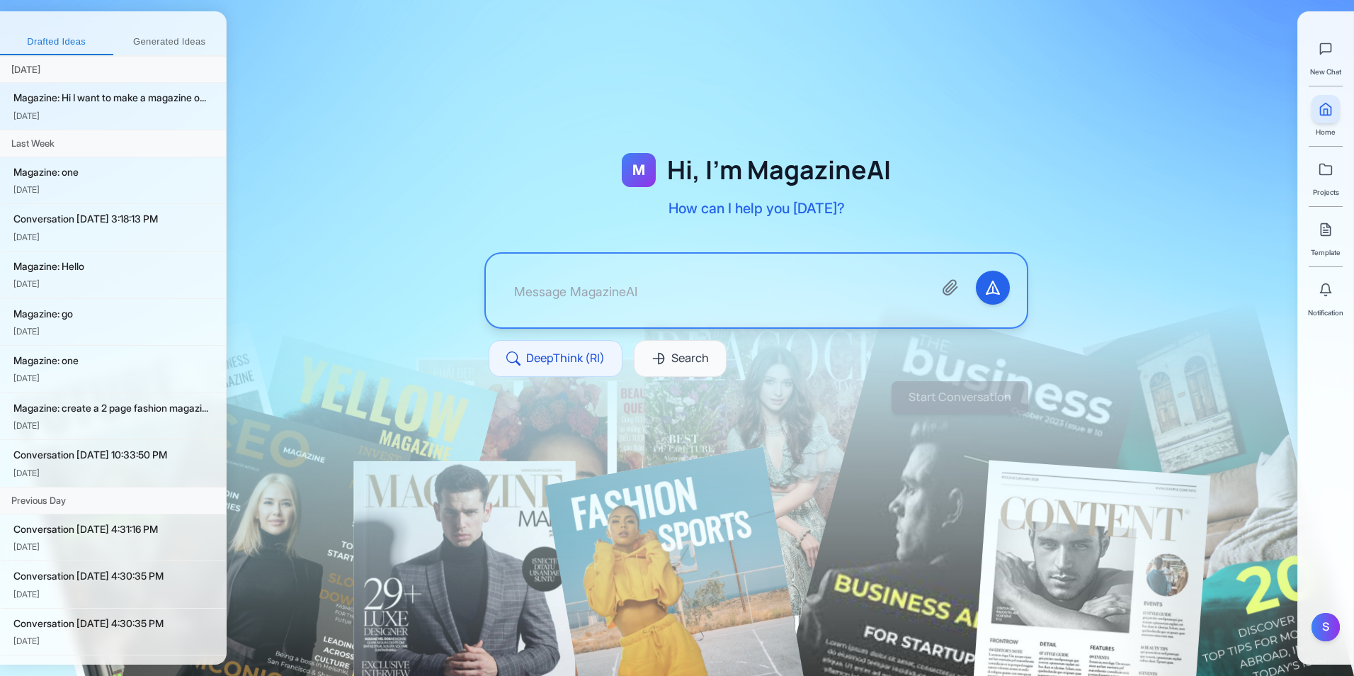
click at [181, 42] on button "Generated Ideas" at bounding box center [169, 42] width 113 height 25
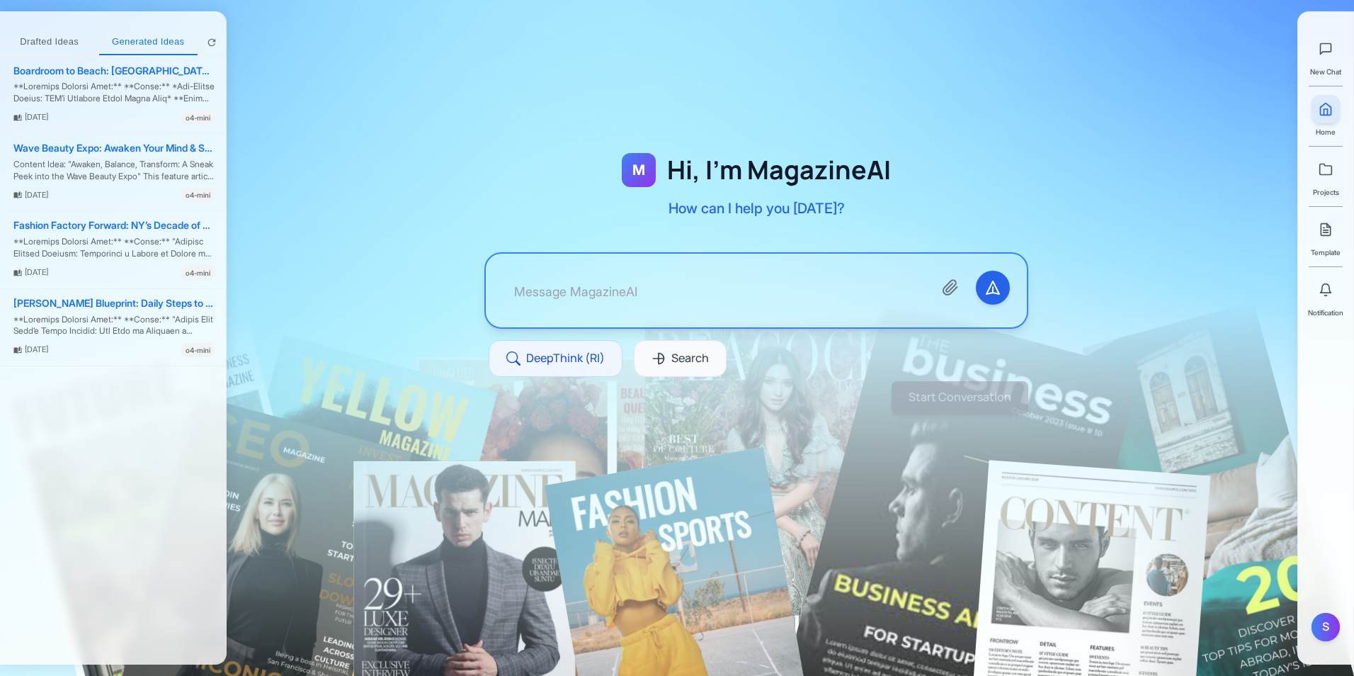
click at [783, 283] on textarea at bounding box center [712, 291] width 419 height 40
click at [379, 342] on div at bounding box center [756, 247] width 1059 height 404
click at [557, 262] on div at bounding box center [756, 291] width 541 height 74
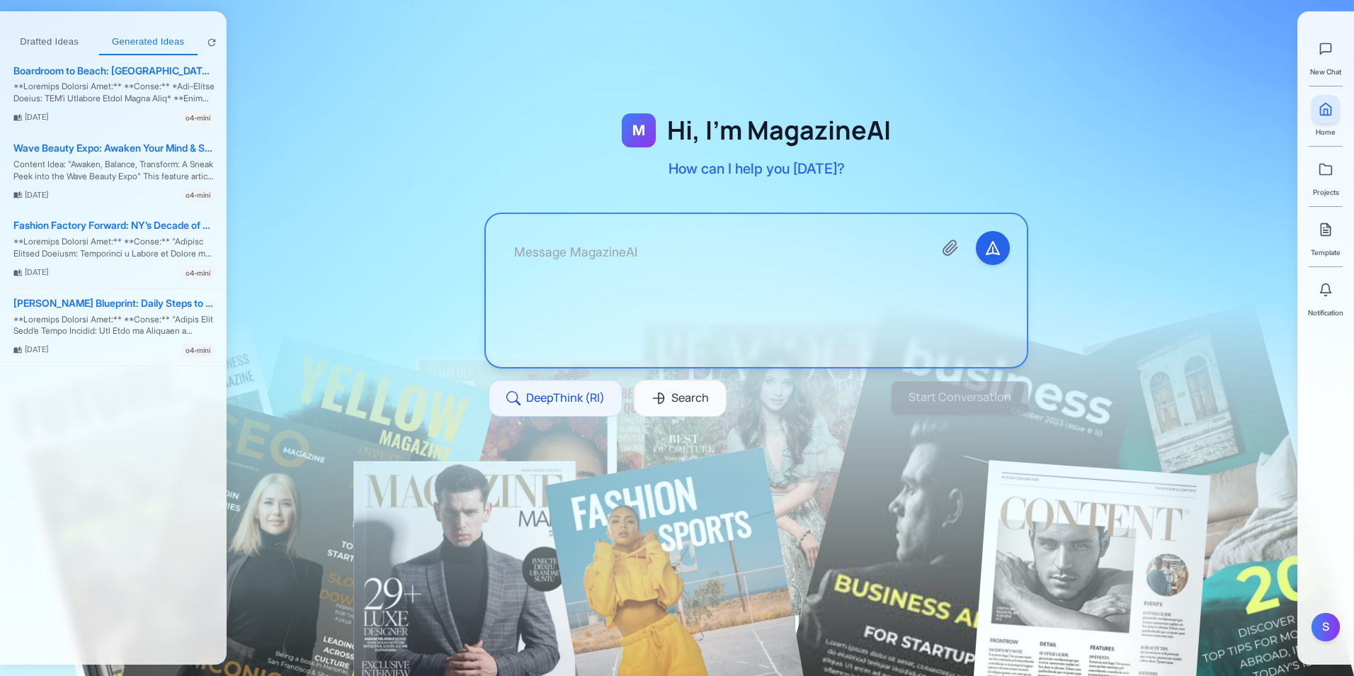
click at [567, 273] on textarea at bounding box center [712, 290] width 419 height 119
click at [589, 270] on textarea at bounding box center [712, 290] width 419 height 119
click at [648, 265] on textarea "Audacy" at bounding box center [712, 290] width 419 height 119
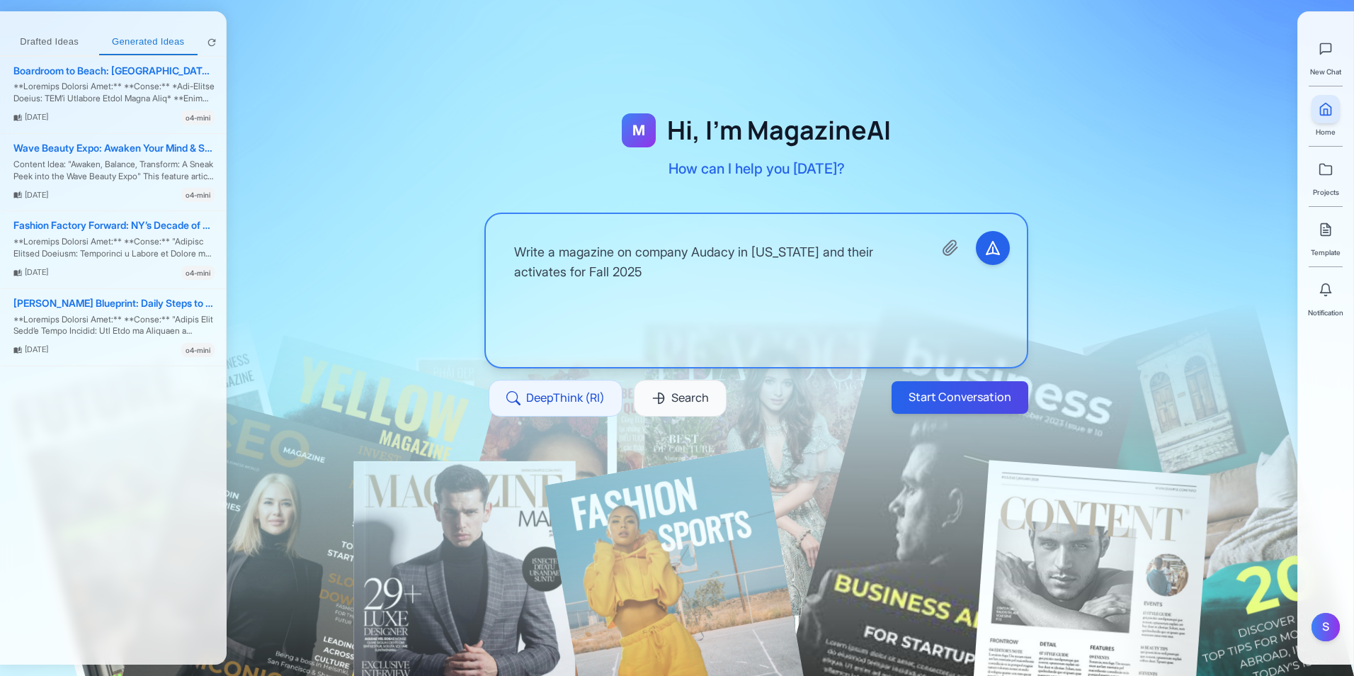
click at [523, 275] on textarea "Write a magazine on company Audacy in New York and their activates for Fall 2025" at bounding box center [712, 290] width 419 height 119
click at [919, 391] on button "Start Conversation" at bounding box center [960, 397] width 144 height 34
type textarea "Write a magazine on company Audacy in New York and their actitviites for Fall 2…"
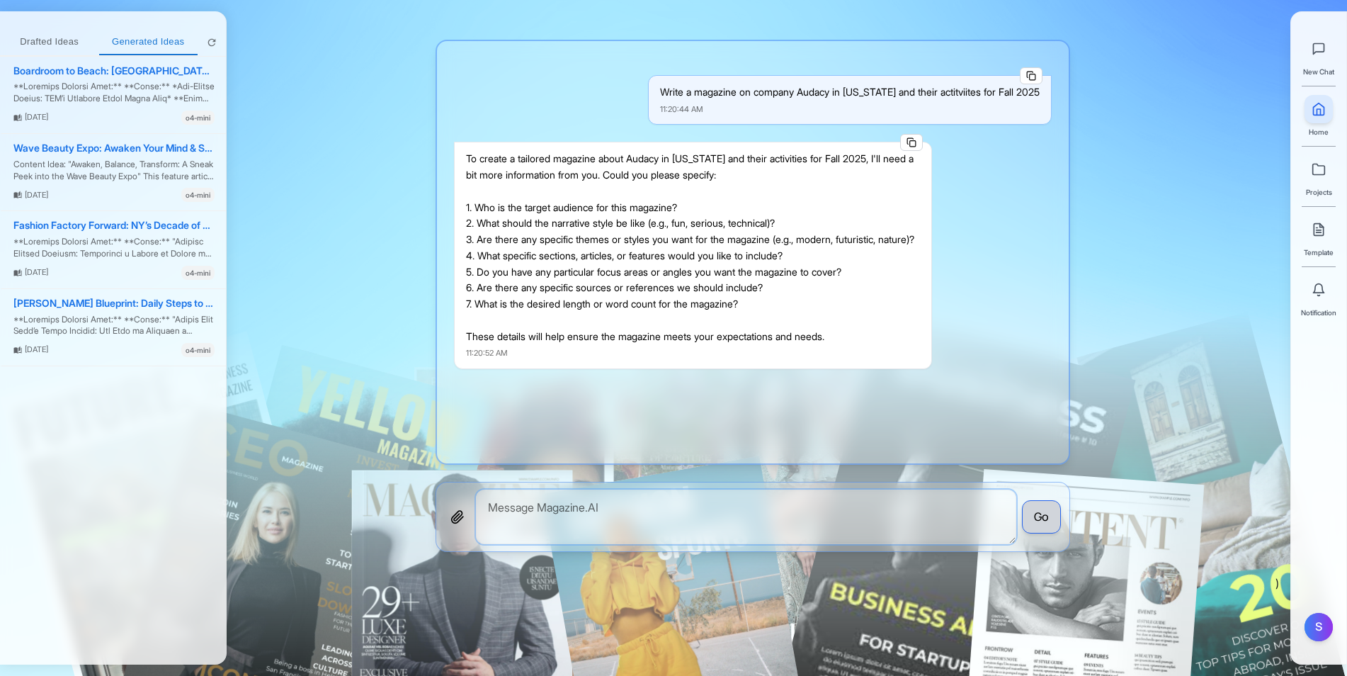
click at [661, 514] on textarea at bounding box center [746, 516] width 540 height 55
type textarea "Adult 50+ years, serious, modern, articles, advertisement, yes, 3000"
click at [1113, 340] on div at bounding box center [753, 281] width 1052 height 540
click at [1039, 513] on button "Go" at bounding box center [1041, 517] width 39 height 34
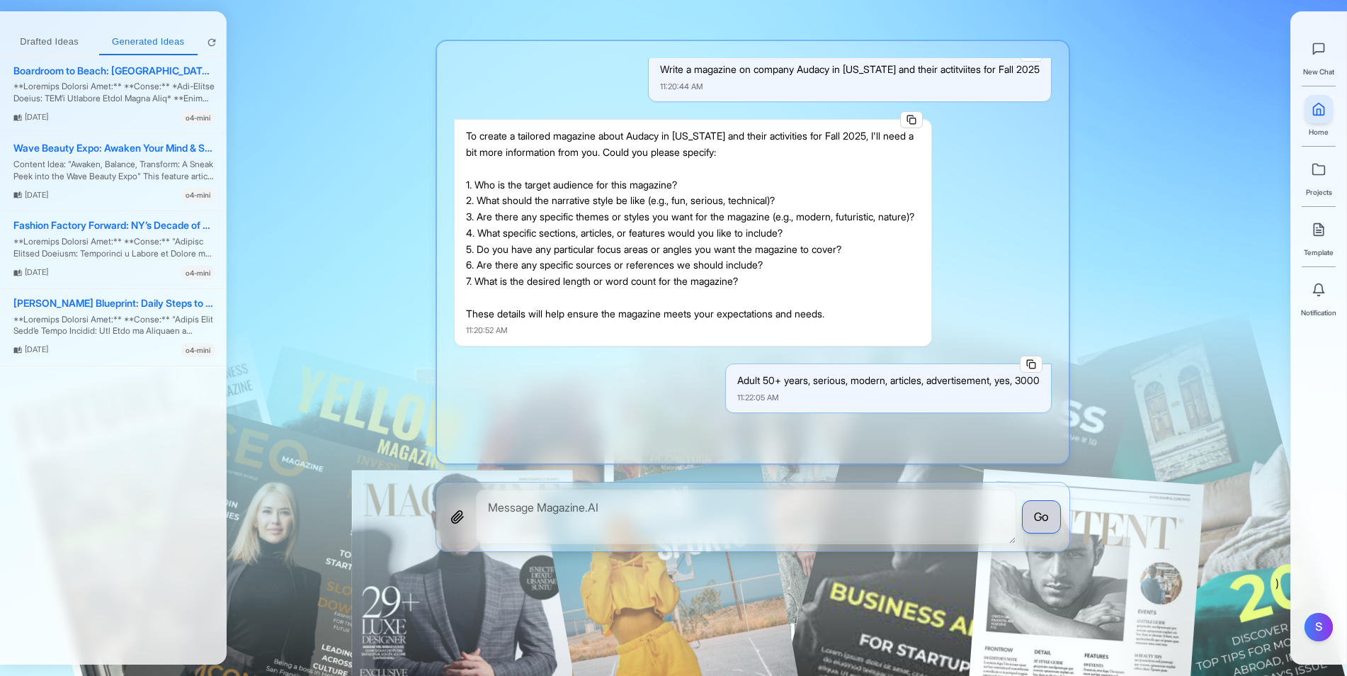
scroll to position [283, 0]
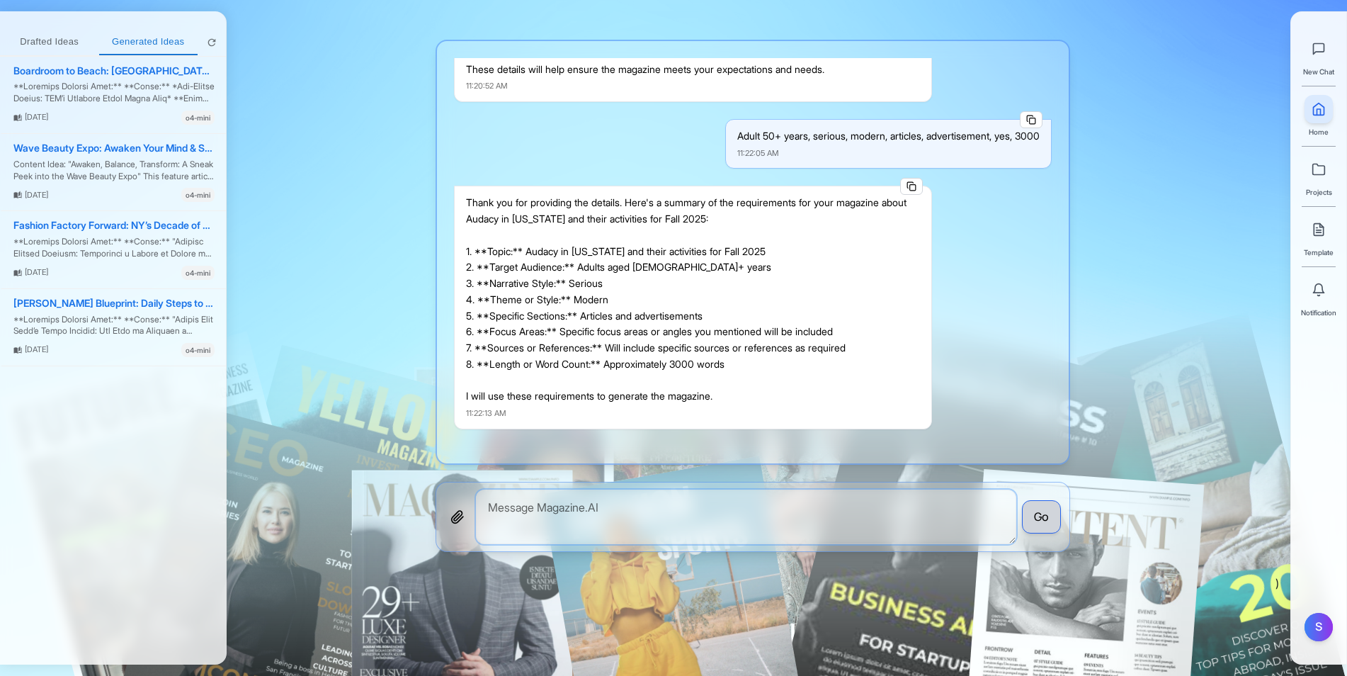
click at [550, 520] on textarea at bounding box center [746, 516] width 540 height 55
drag, startPoint x: 550, startPoint y: 520, endPoint x: 549, endPoint y: 449, distance: 70.8
type textarea "Proceed"
click at [1047, 514] on button "Go" at bounding box center [1041, 517] width 39 height 34
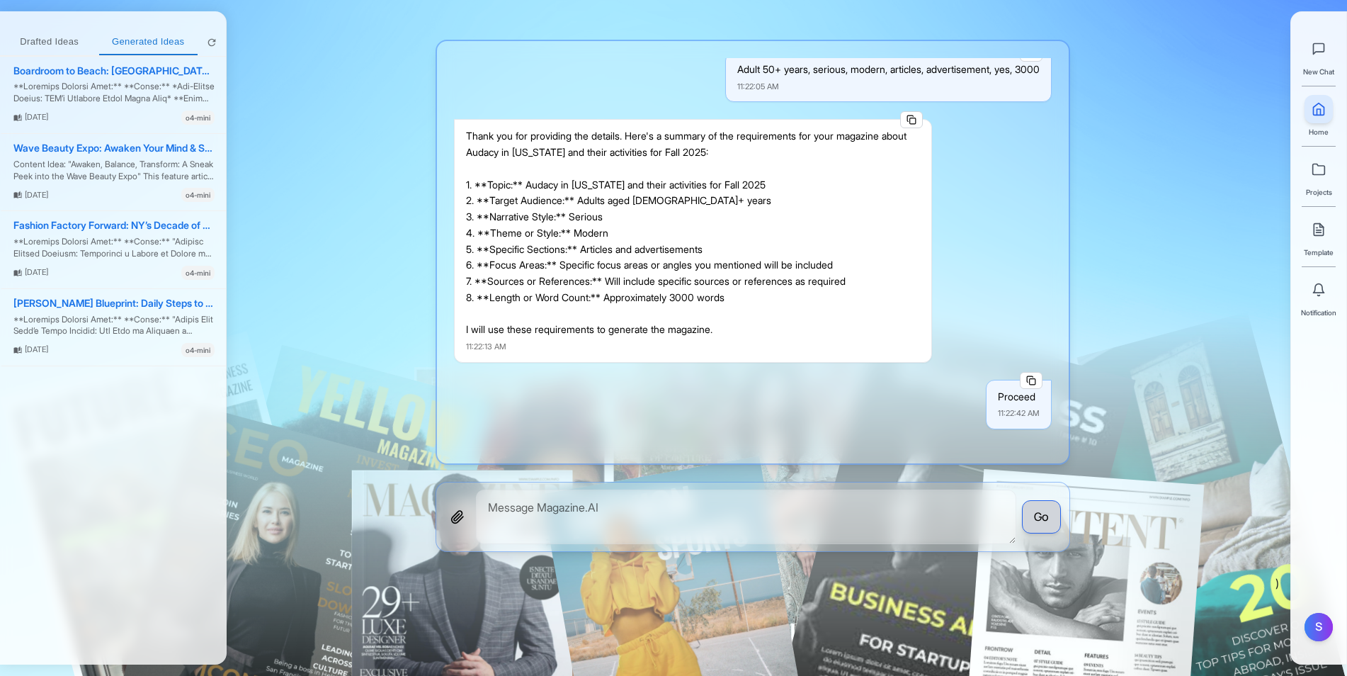
scroll to position [433, 0]
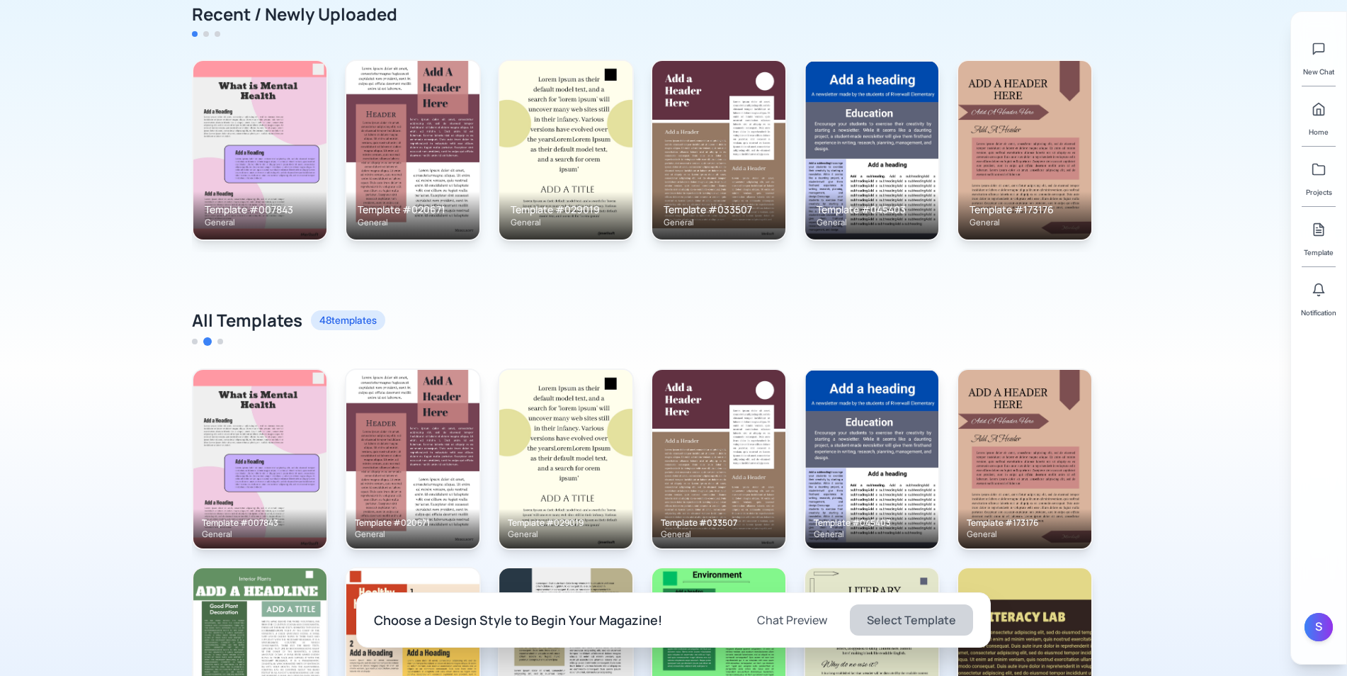
scroll to position [142, 0]
click at [416, 120] on img at bounding box center [413, 149] width 136 height 182
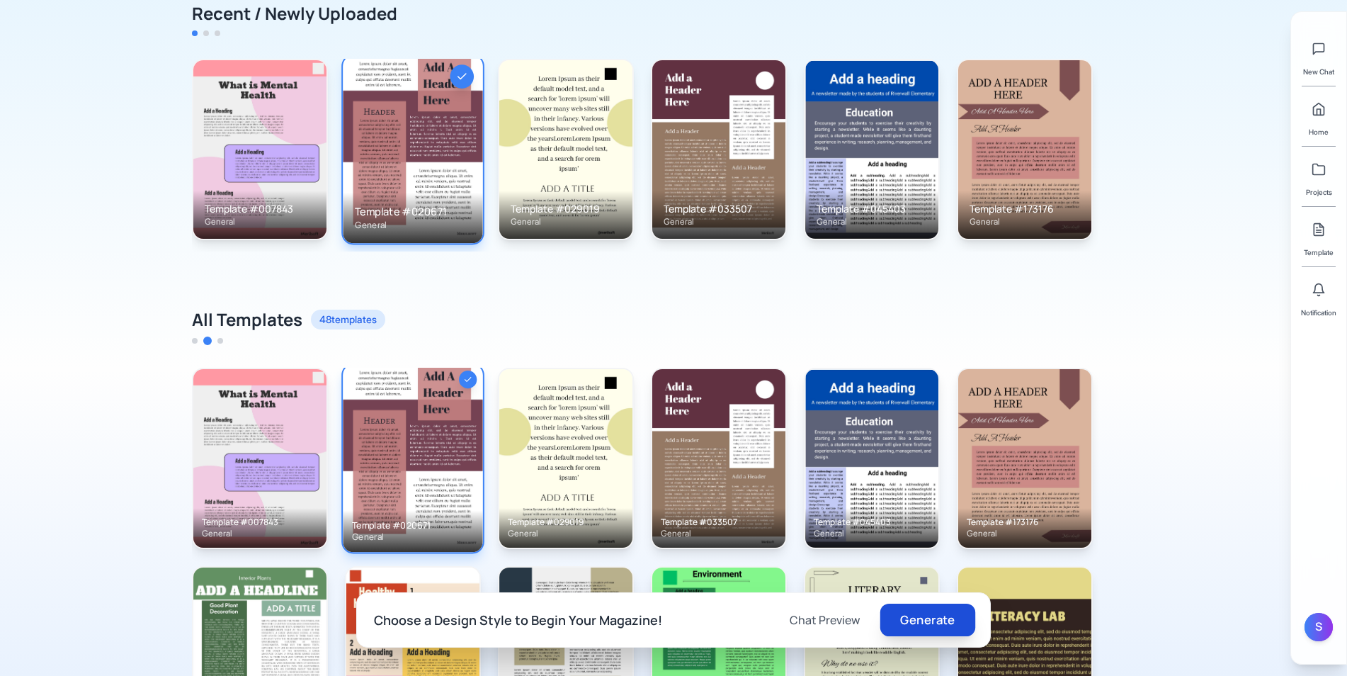
click at [914, 629] on button "Generate" at bounding box center [927, 619] width 95 height 33
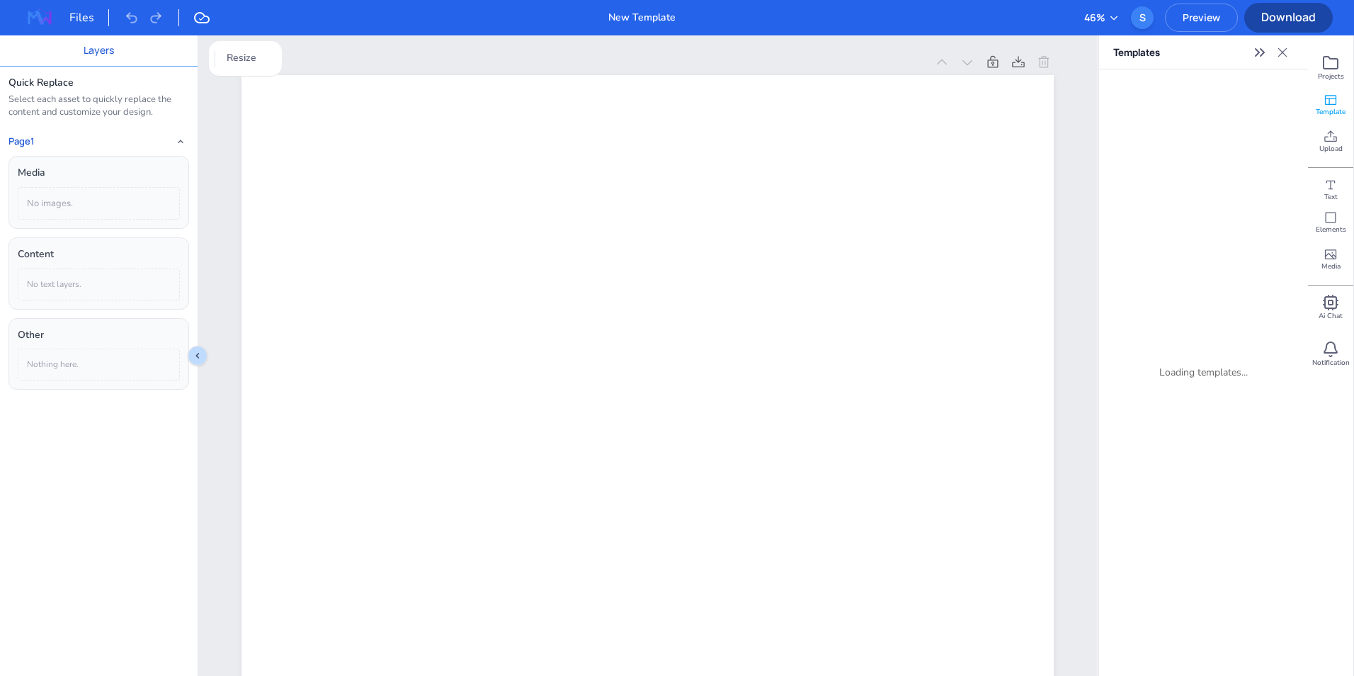
click at [83, 20] on div "Files" at bounding box center [89, 17] width 40 height 17
click at [36, 18] on img at bounding box center [39, 17] width 45 height 23
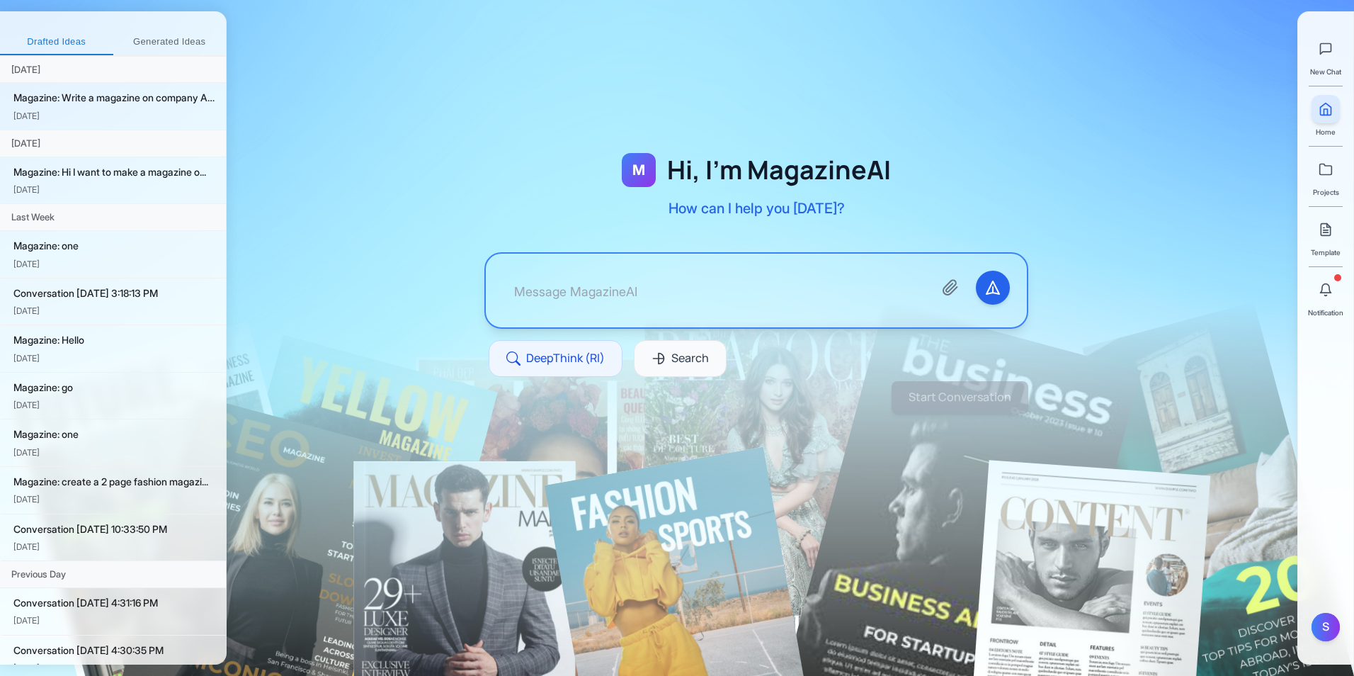
click at [184, 42] on button "Generated Ideas" at bounding box center [169, 42] width 113 height 25
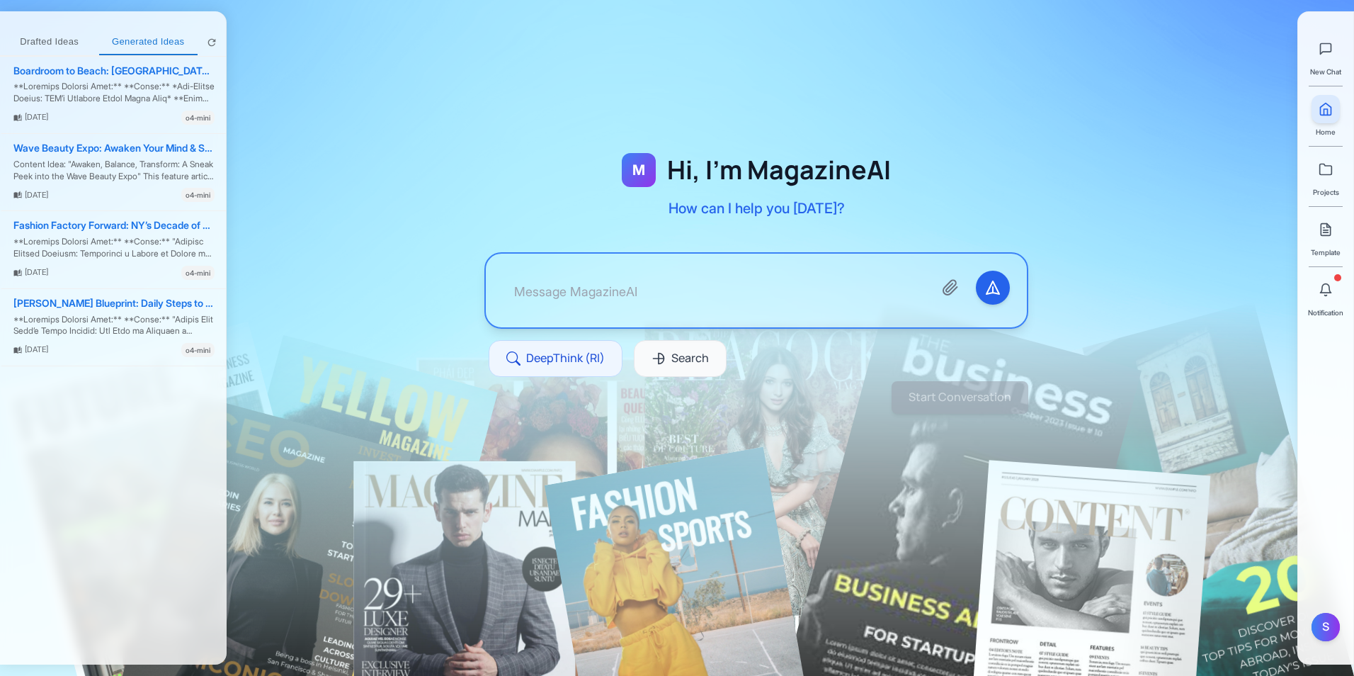
click at [64, 34] on button "Drafted Ideas" at bounding box center [49, 42] width 99 height 25
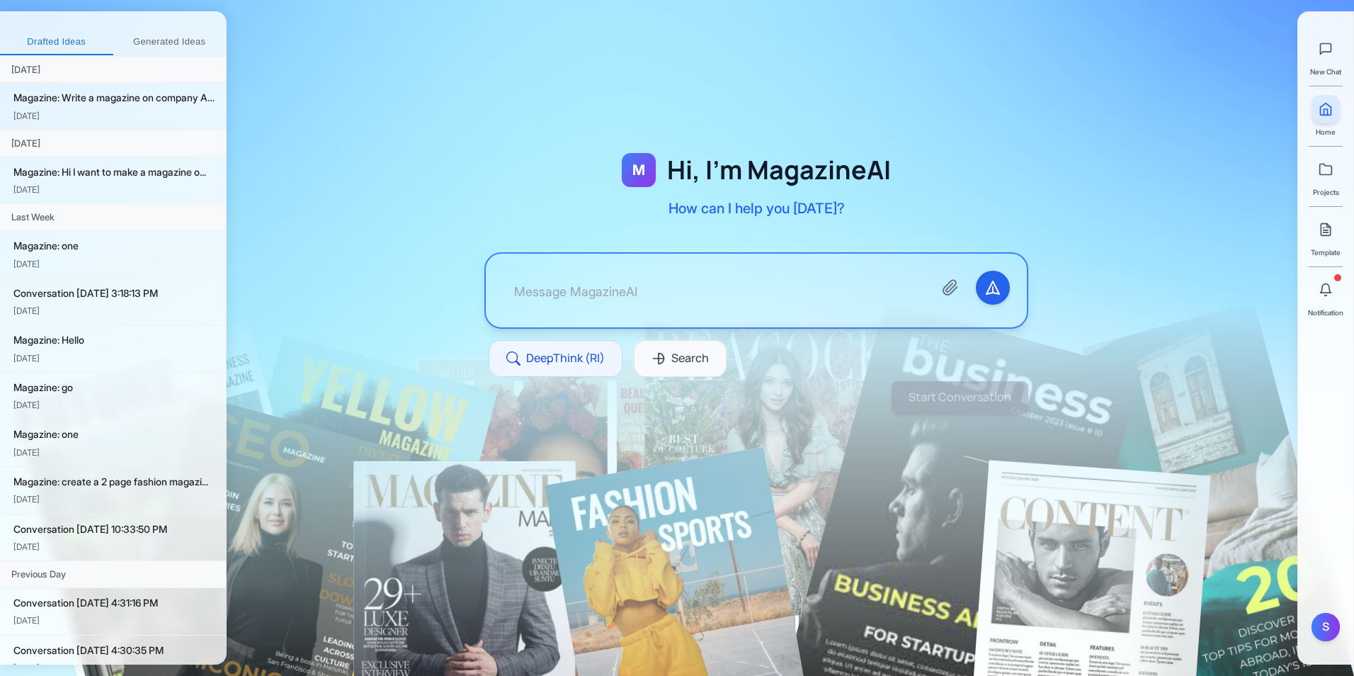
click at [189, 36] on button "Generated Ideas" at bounding box center [169, 42] width 113 height 25
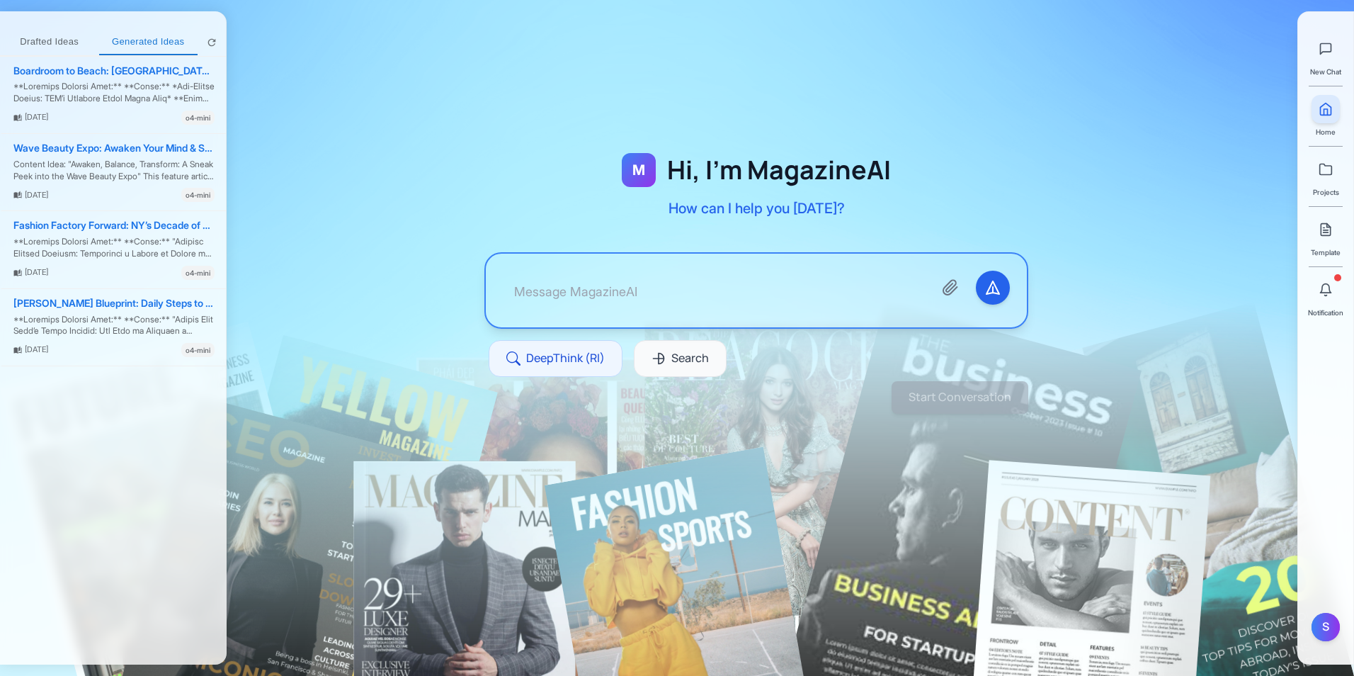
click at [1338, 301] on div at bounding box center [1326, 289] width 28 height 28
click at [1325, 283] on icon at bounding box center [1326, 290] width 14 height 14
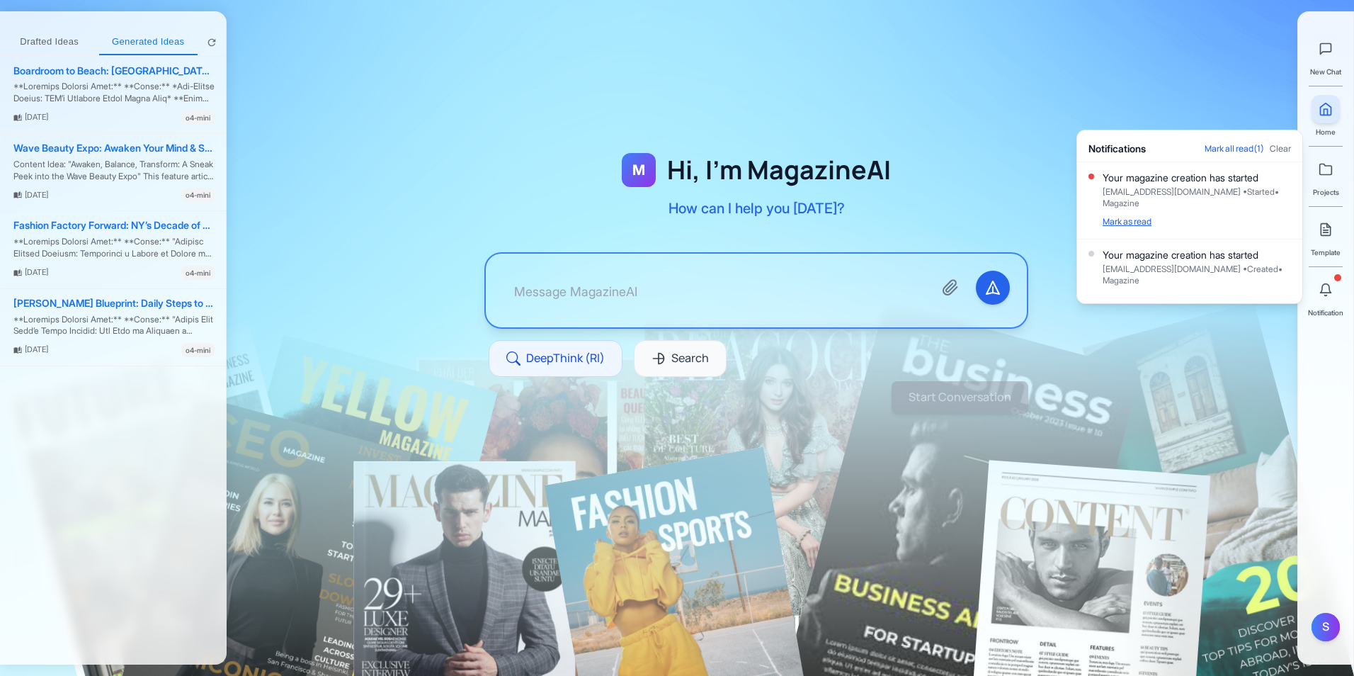
click at [1127, 222] on button "Mark as read" at bounding box center [1127, 221] width 49 height 11
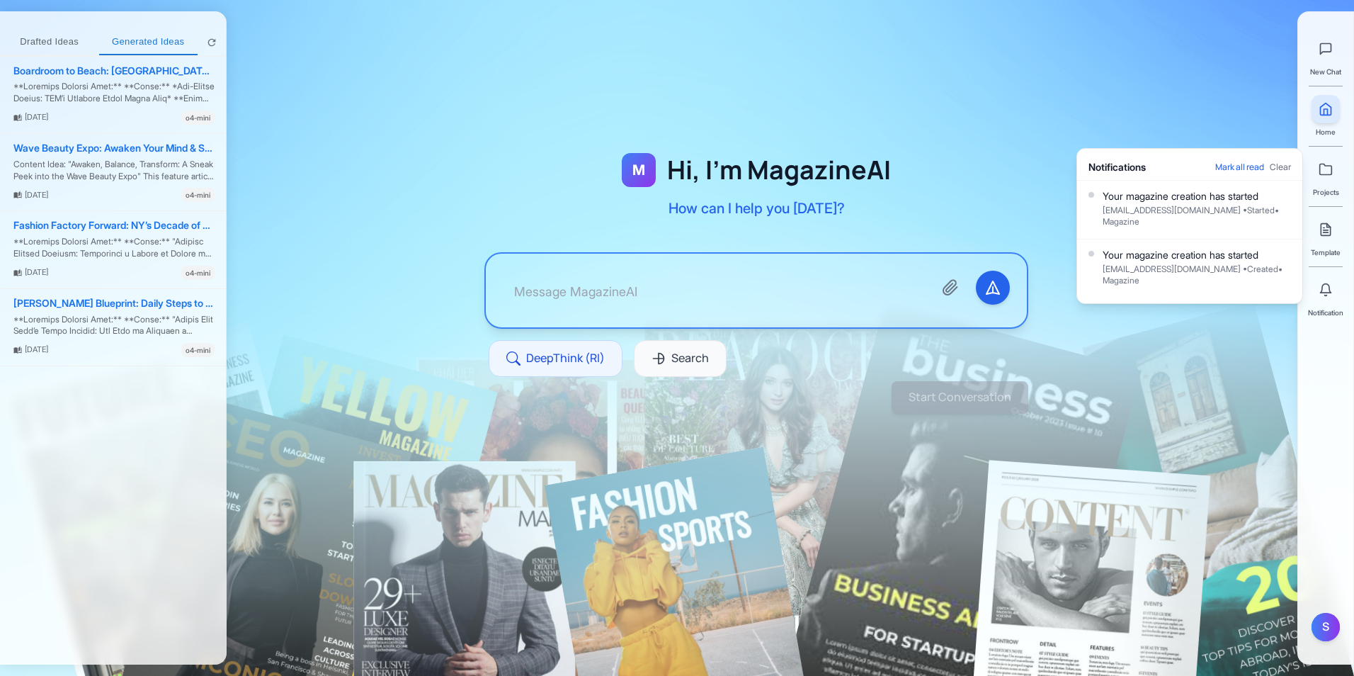
click at [1127, 196] on div "Your magazine creation has started" at bounding box center [1197, 196] width 188 height 14
click at [1233, 164] on button "Mark all read" at bounding box center [1239, 166] width 49 height 11
click at [1228, 193] on div "Your magazine creation has started" at bounding box center [1197, 196] width 188 height 14
click at [1336, 293] on button at bounding box center [1326, 289] width 28 height 28
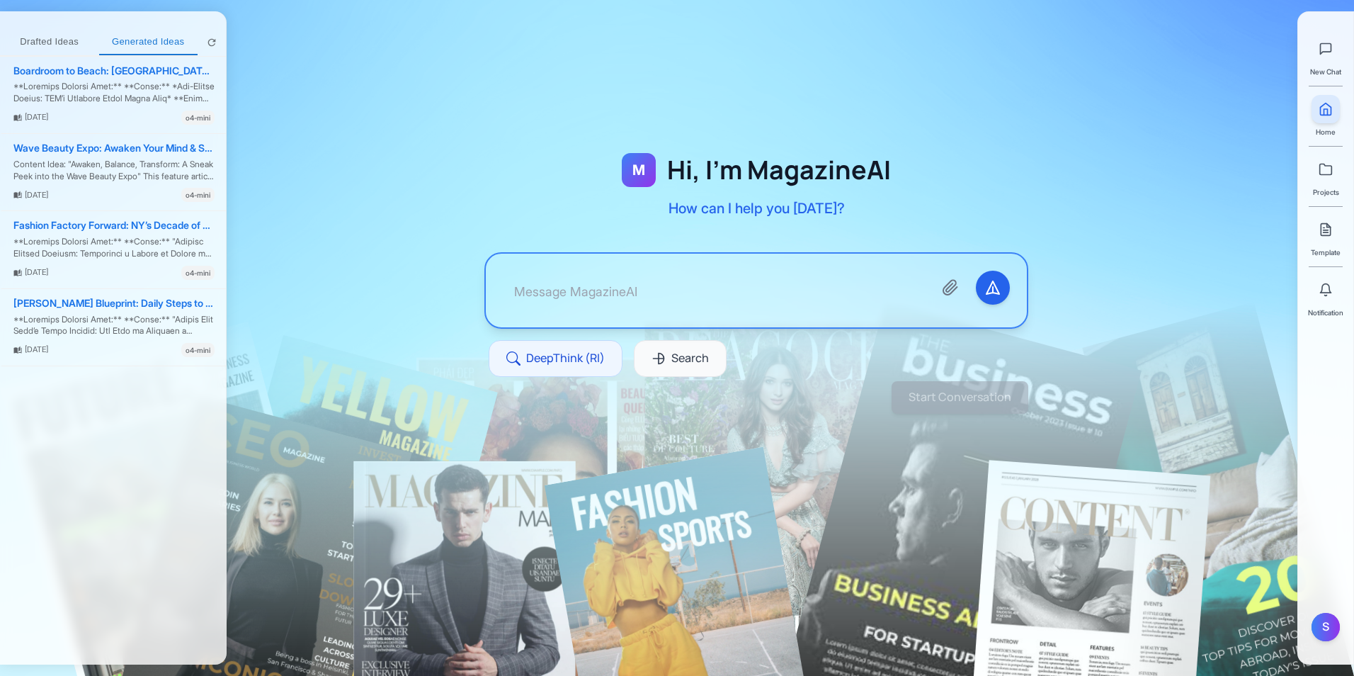
click at [1146, 239] on div at bounding box center [756, 247] width 1059 height 404
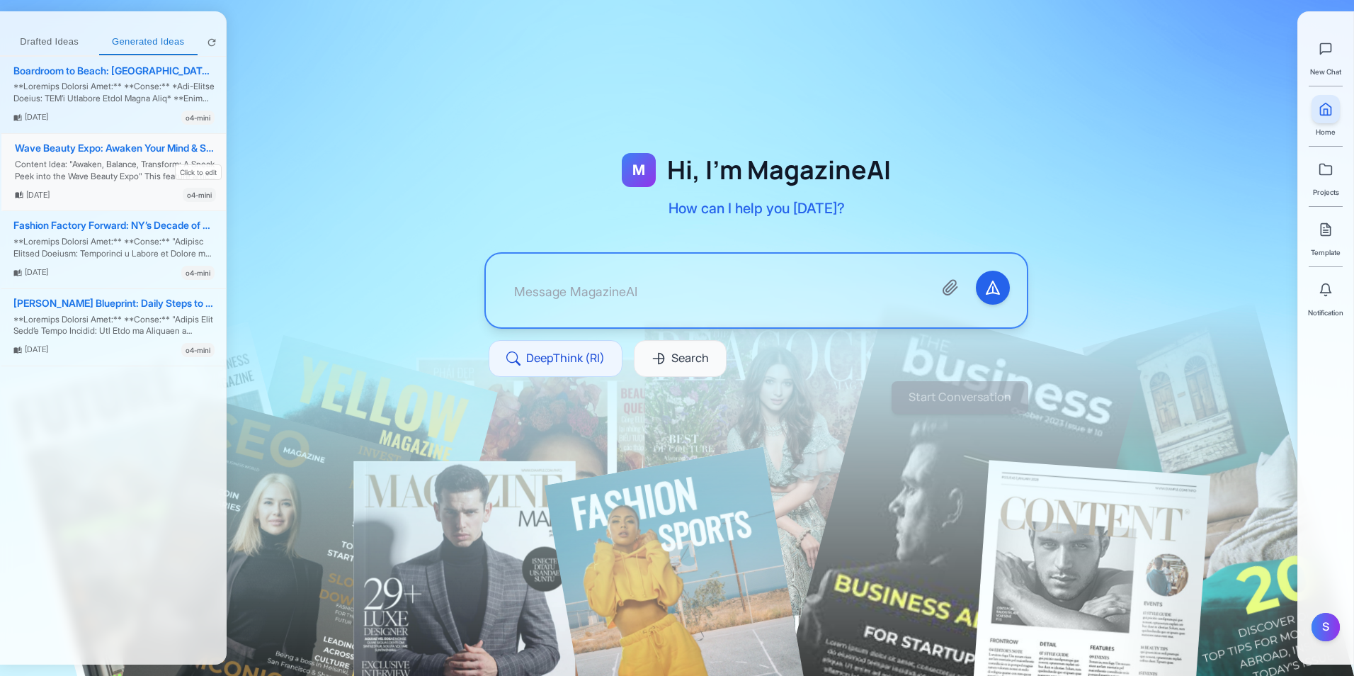
click at [133, 181] on div "Content Idea: "Awaken, Balance, Transform: A Sneak Peek into the Wave Beauty Ex…" at bounding box center [115, 171] width 201 height 24
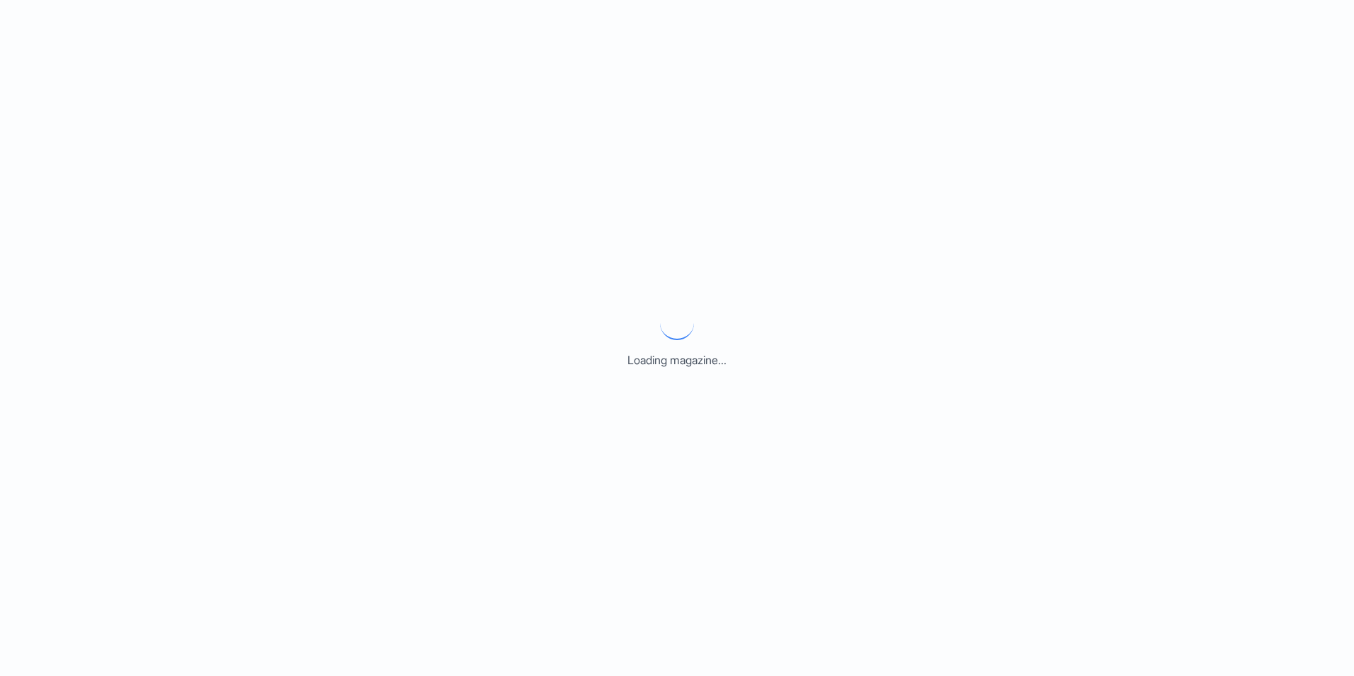
click at [133, 181] on div "Loading magazine..." at bounding box center [677, 338] width 1354 height 676
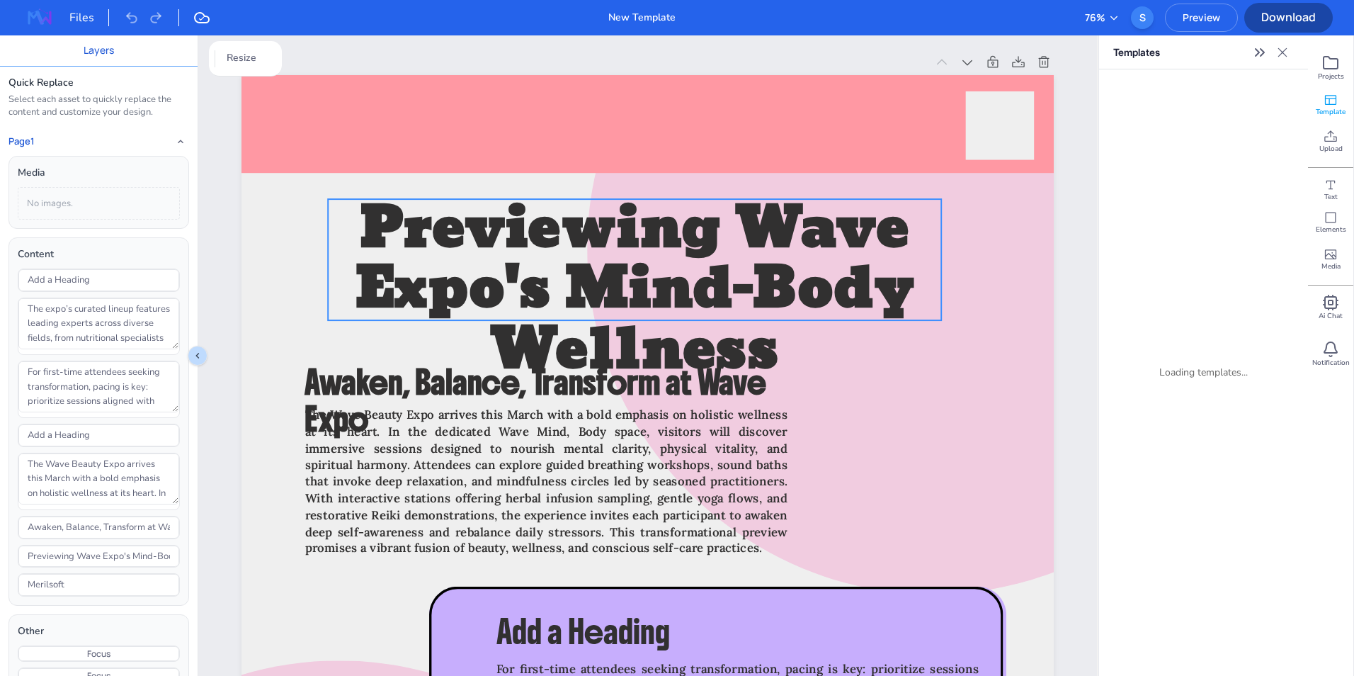
click at [640, 340] on span "Previewing Wave Expo's Mind-Body Wellness" at bounding box center [634, 290] width 559 height 220
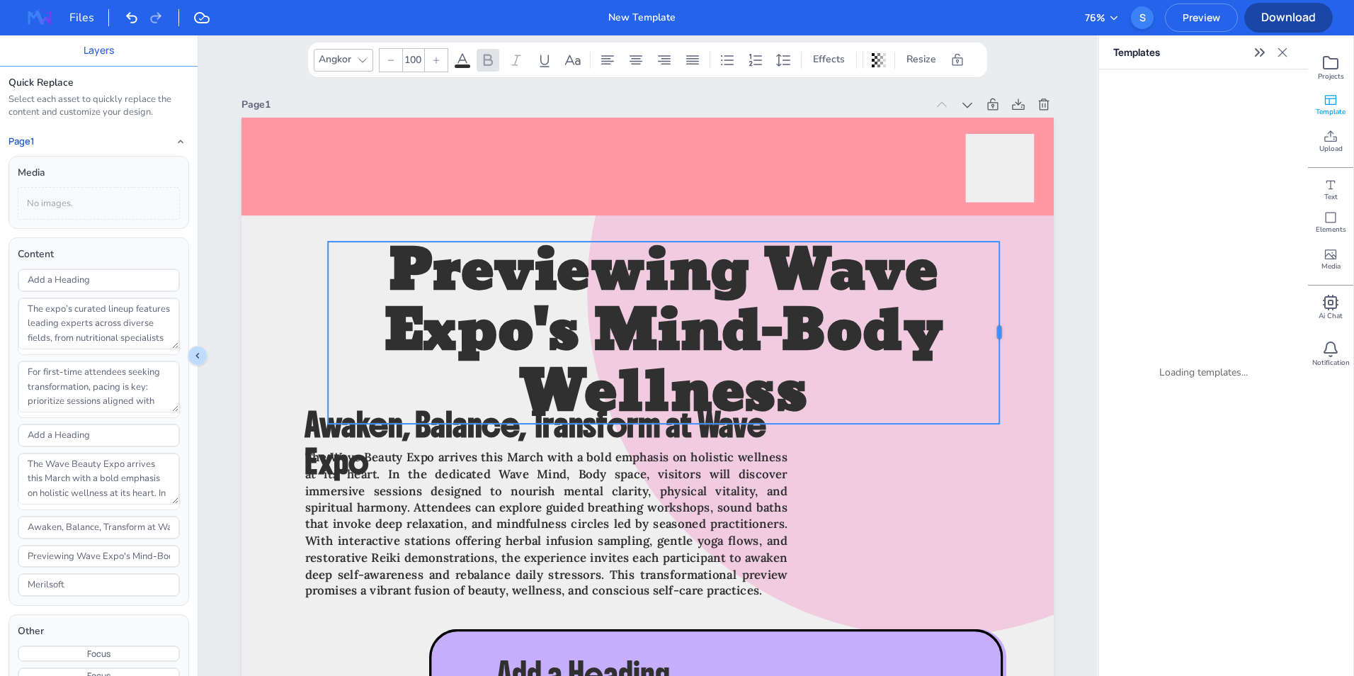
drag, startPoint x: 941, startPoint y: 302, endPoint x: 963, endPoint y: 274, distance: 35.8
click at [999, 274] on div at bounding box center [1004, 333] width 11 height 182
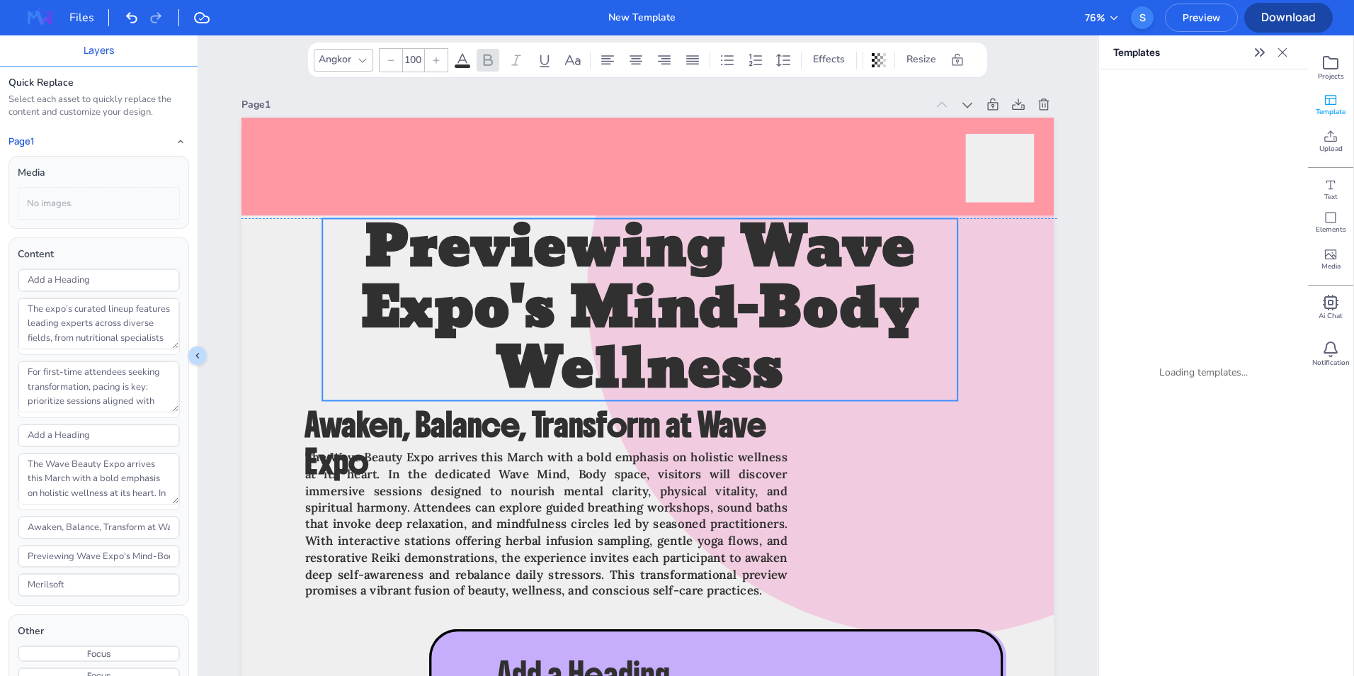
drag, startPoint x: 751, startPoint y: 355, endPoint x: 744, endPoint y: 331, distance: 24.2
click at [744, 331] on span "Previewing Wave Expo's Mind-Body Wellness" at bounding box center [639, 310] width 559 height 220
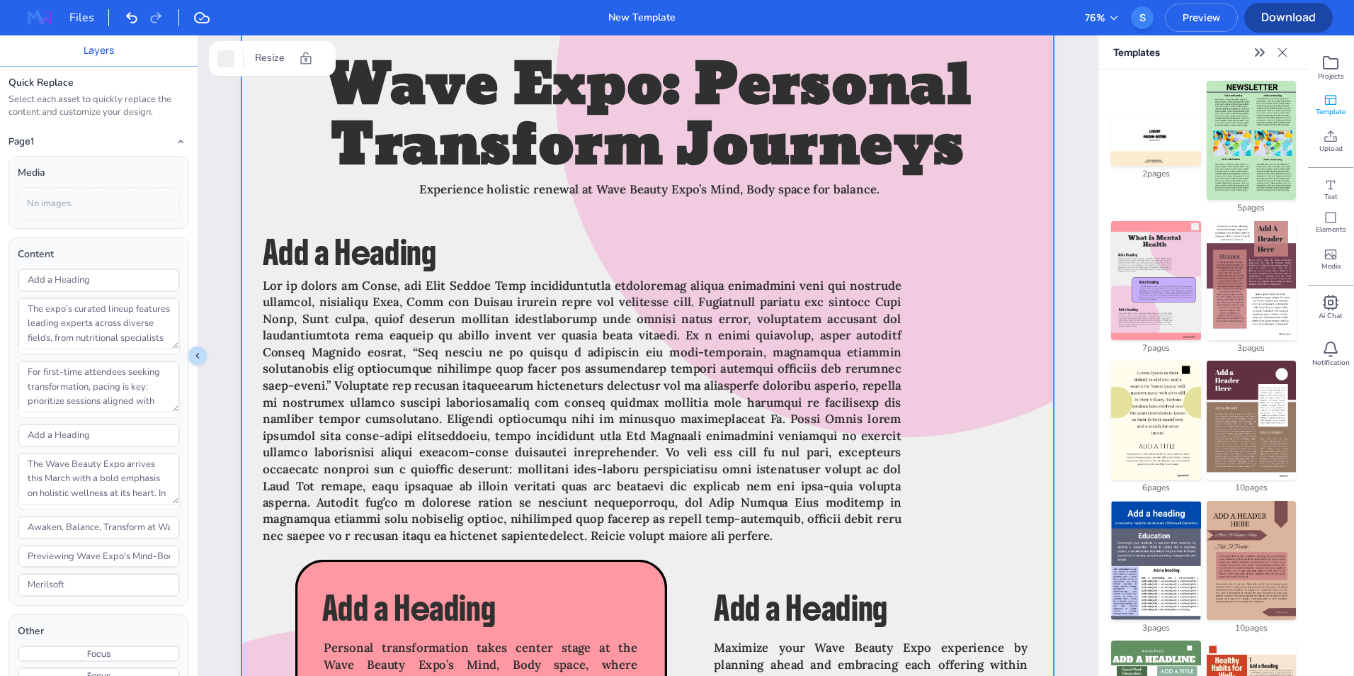
scroll to position [6058, 0]
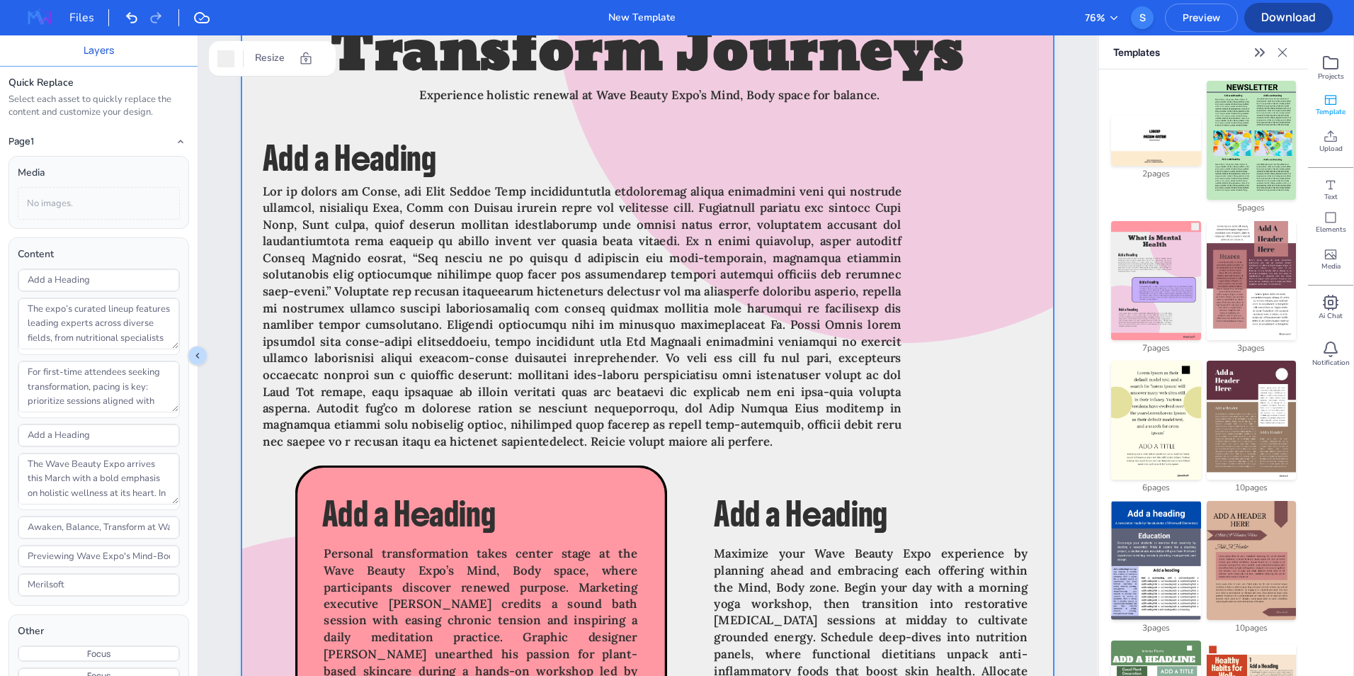
click at [47, 17] on img at bounding box center [39, 17] width 45 height 23
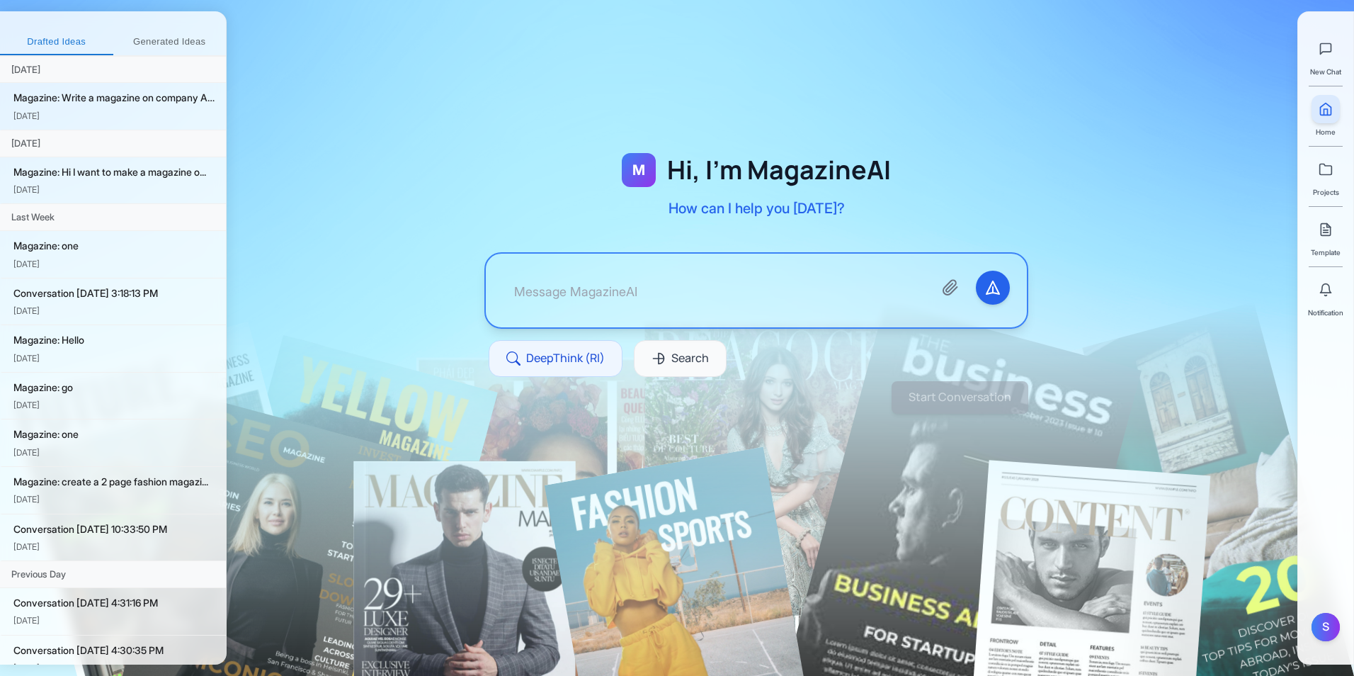
click at [370, 265] on div at bounding box center [756, 247] width 1059 height 404
